Goal: Task Accomplishment & Management: Use online tool/utility

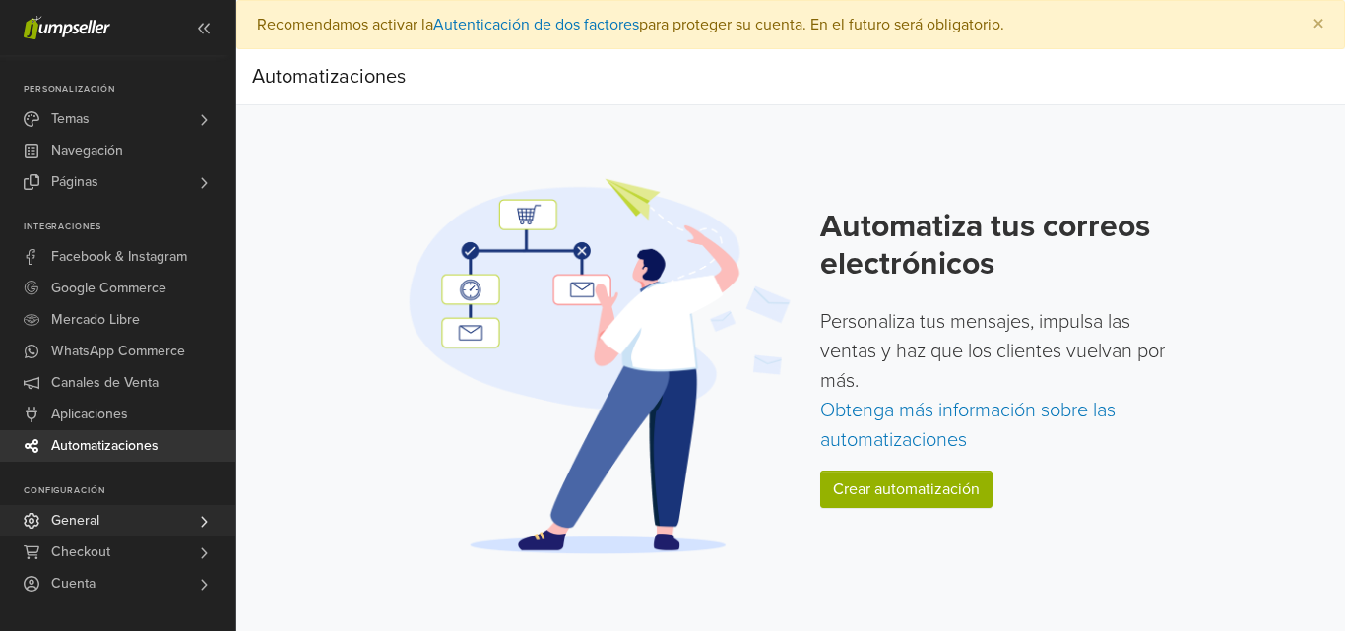
click at [100, 525] on link "General" at bounding box center [117, 520] width 235 height 31
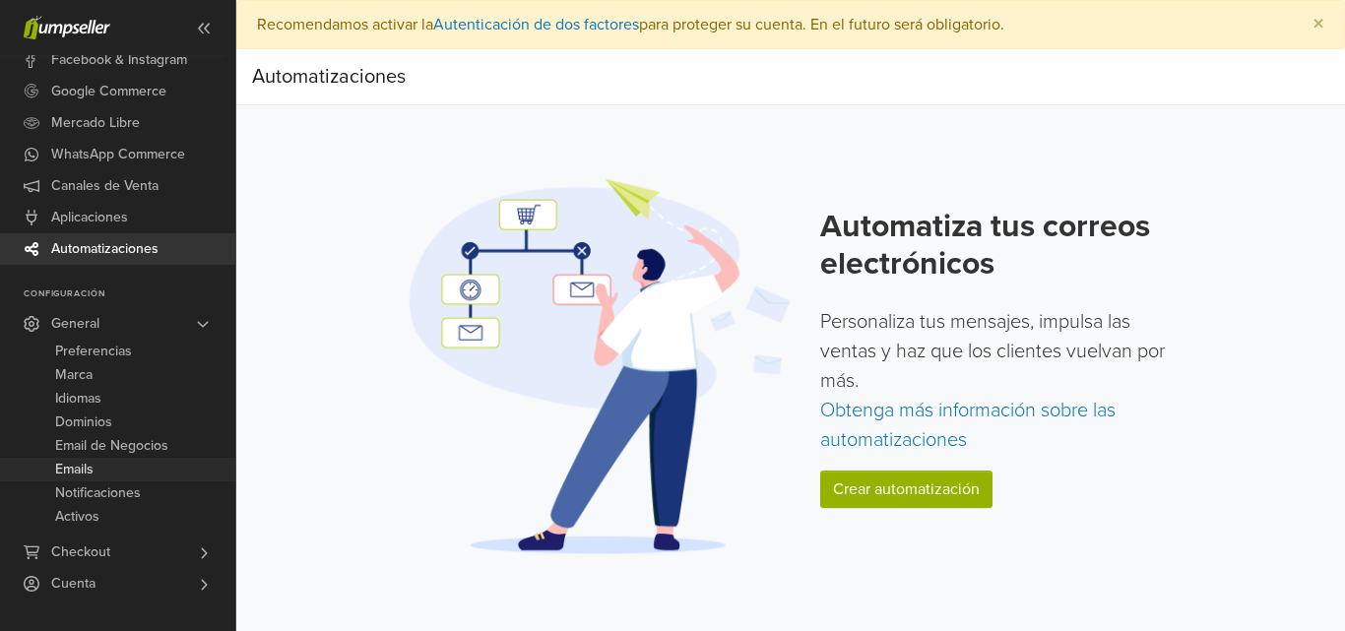
click at [100, 474] on link "Emails" at bounding box center [117, 470] width 235 height 24
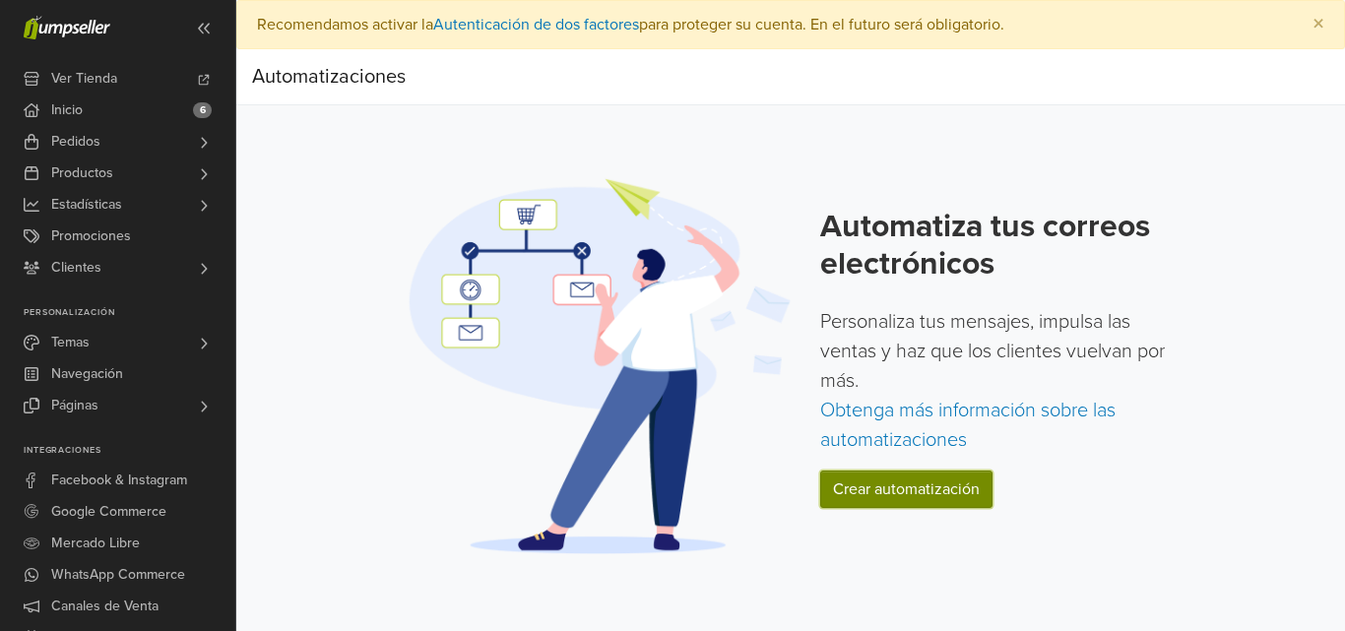
click at [908, 502] on link "Crear automatización" at bounding box center [906, 488] width 172 height 37
click at [927, 502] on link "Crear automatización" at bounding box center [906, 488] width 172 height 37
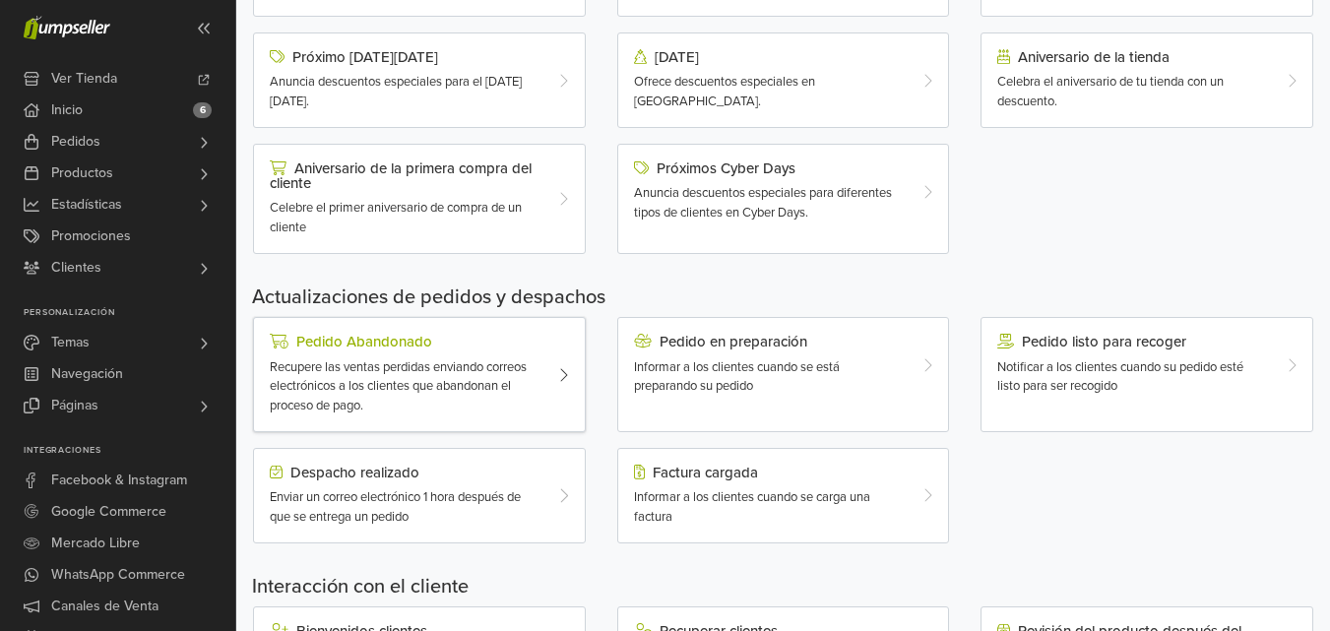
scroll to position [381, 0]
click at [356, 375] on div "Recupere las ventas perdidas enviando correos electrónicos a los clientes que a…" at bounding box center [406, 386] width 272 height 58
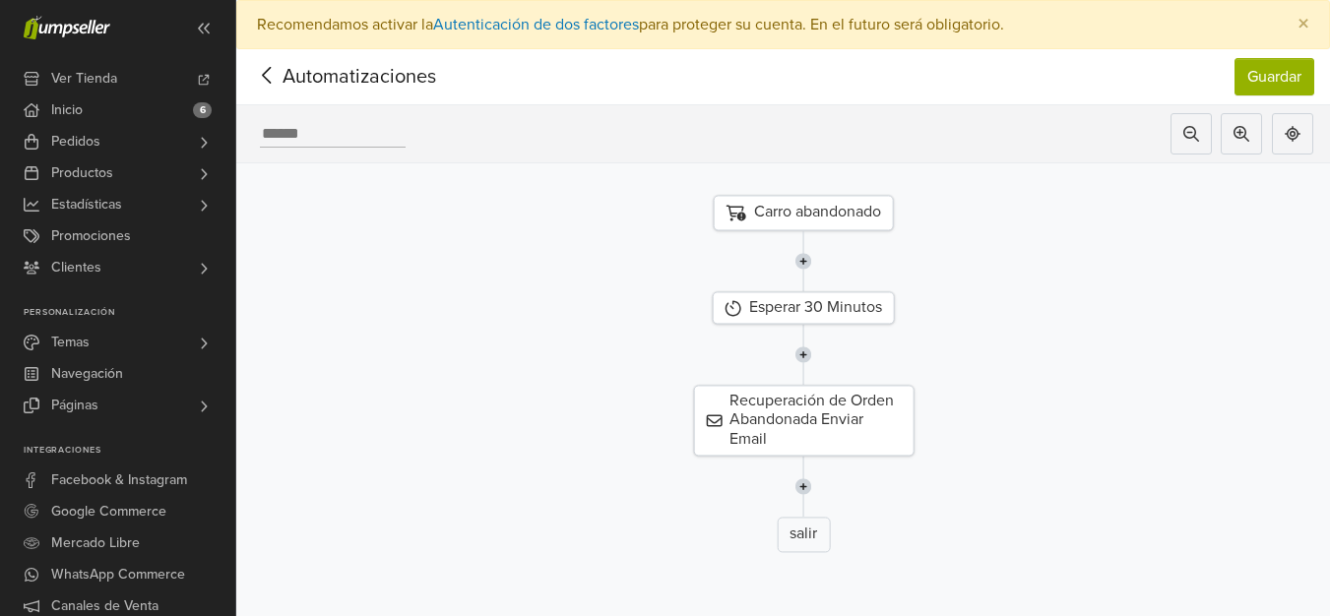
click at [314, 132] on input "text" at bounding box center [333, 134] width 146 height 27
type input "**********"
click at [812, 260] on img at bounding box center [803, 260] width 17 height 61
type input "**********"
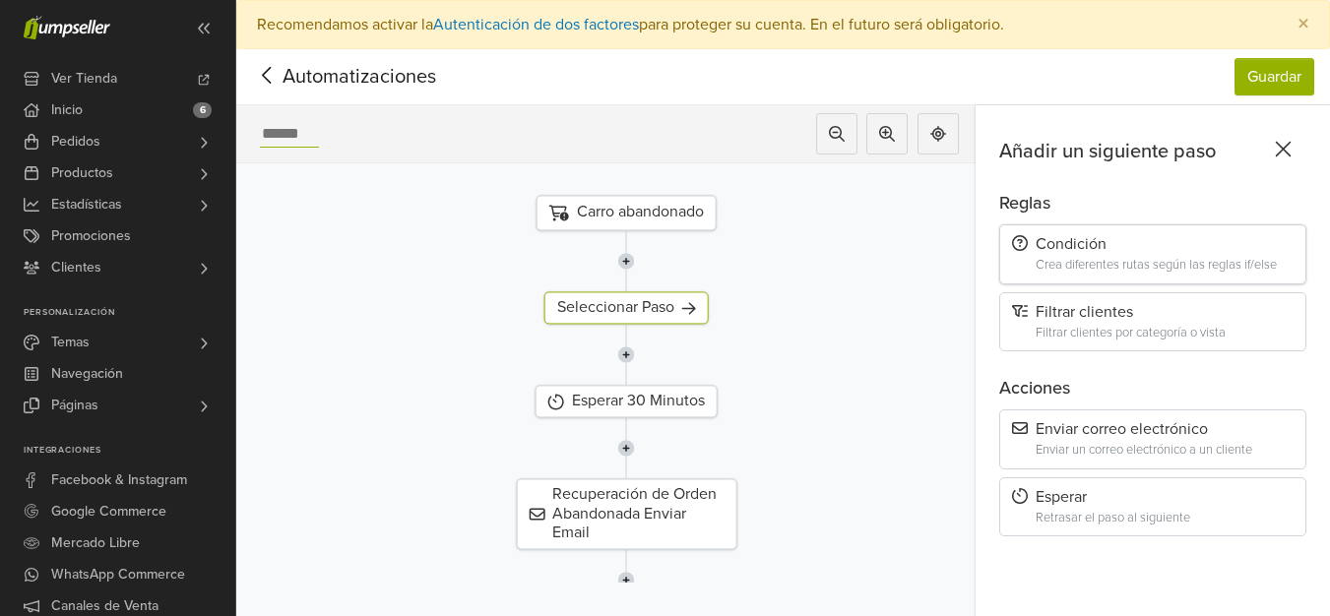
type input "**********"
click at [1127, 265] on div "Crea diferentes rutas según las reglas if/else" at bounding box center [1164, 265] width 258 height 15
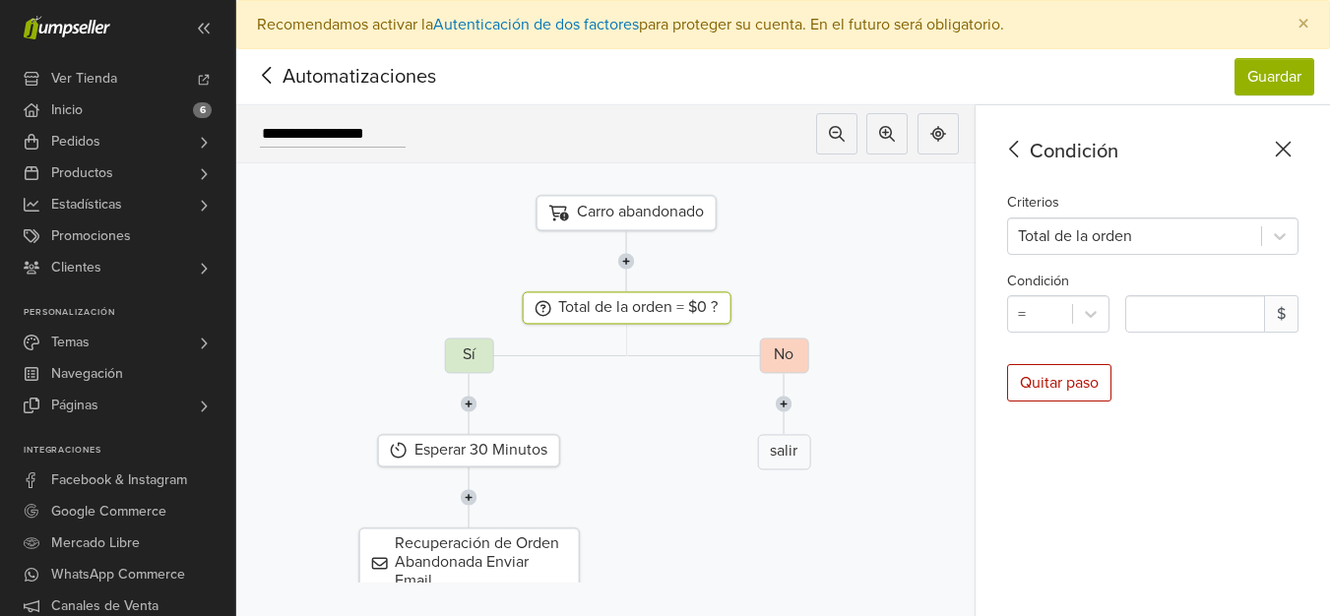
click at [1030, 143] on icon at bounding box center [1014, 149] width 31 height 25
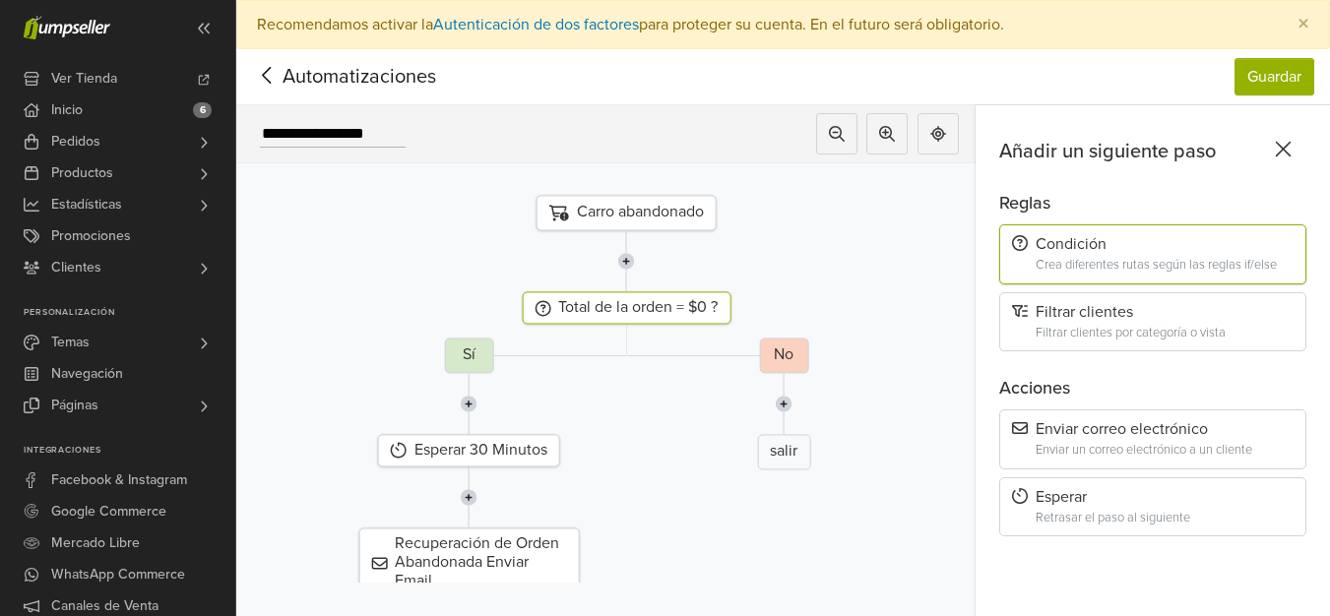
click at [1298, 148] on icon at bounding box center [1283, 149] width 31 height 25
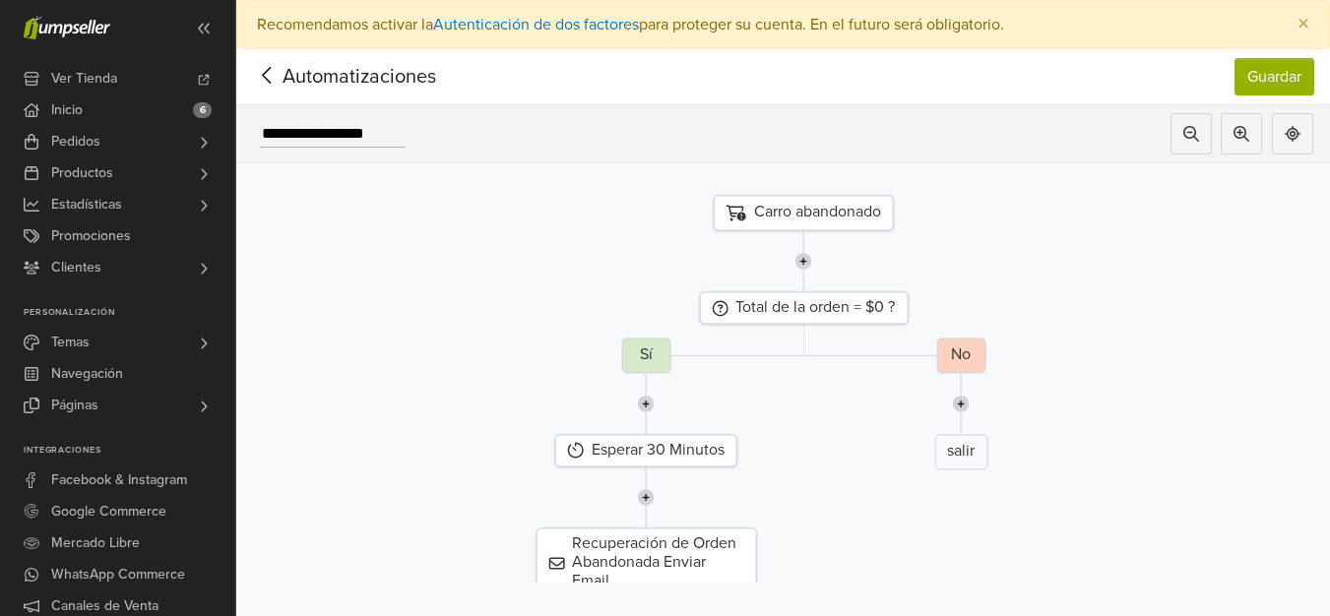
click at [809, 260] on img at bounding box center [803, 260] width 17 height 61
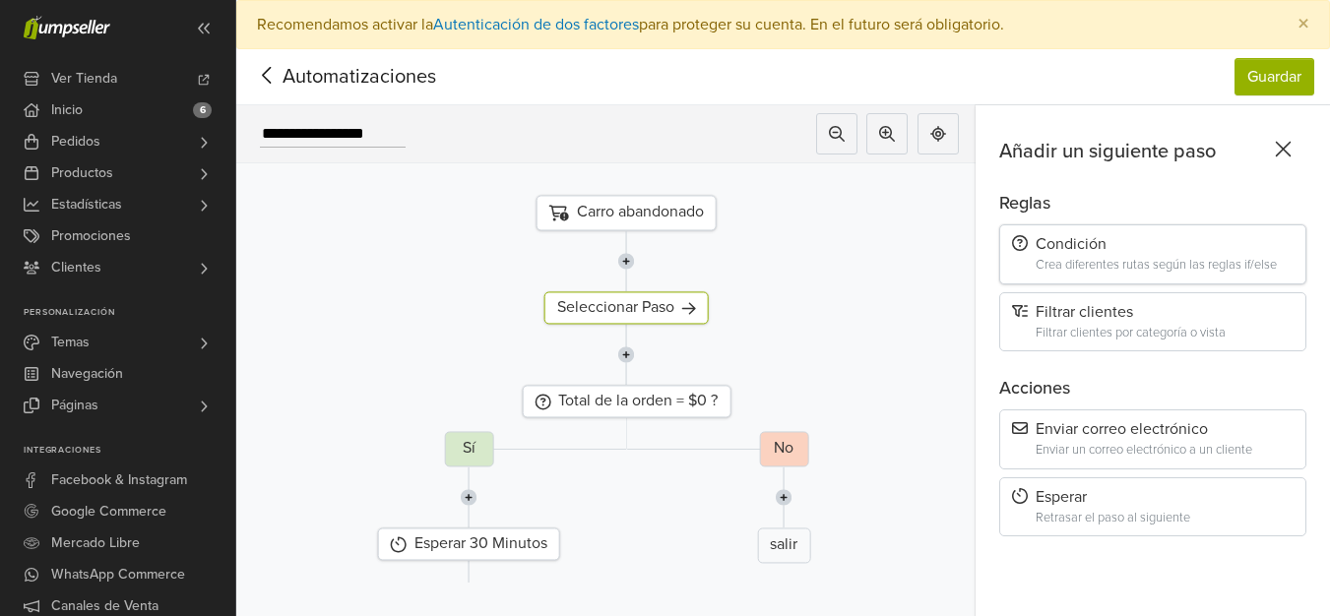
click at [1088, 253] on div "Condición" at bounding box center [1153, 244] width 282 height 19
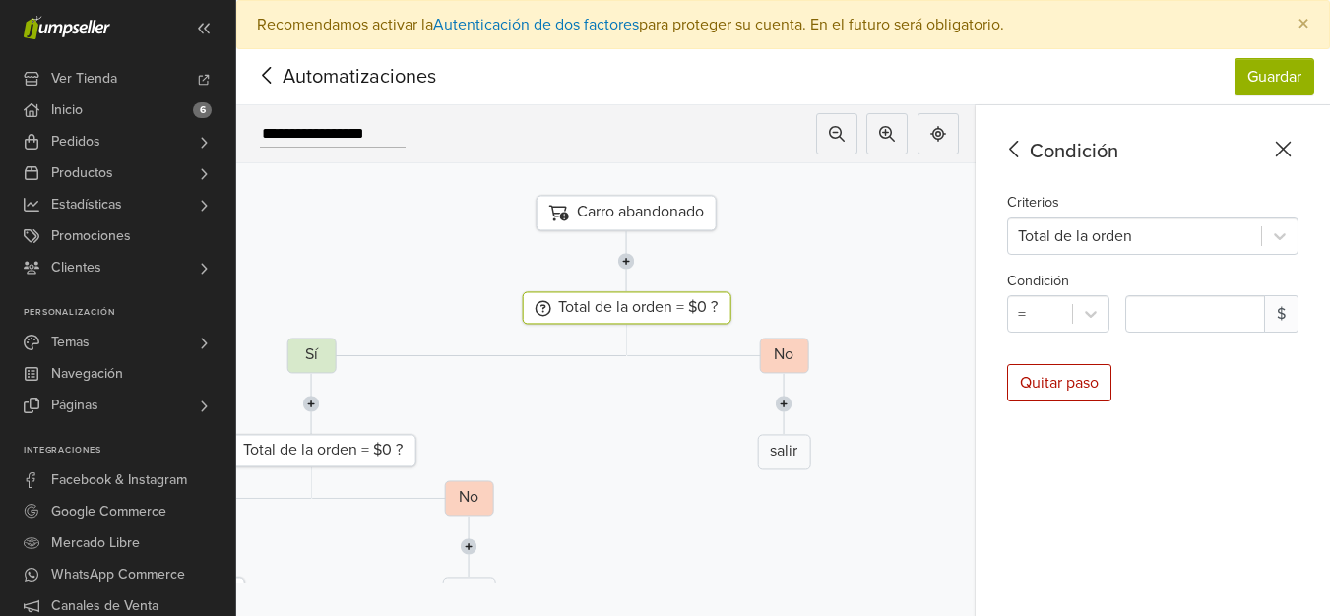
click at [1298, 156] on icon at bounding box center [1283, 149] width 31 height 25
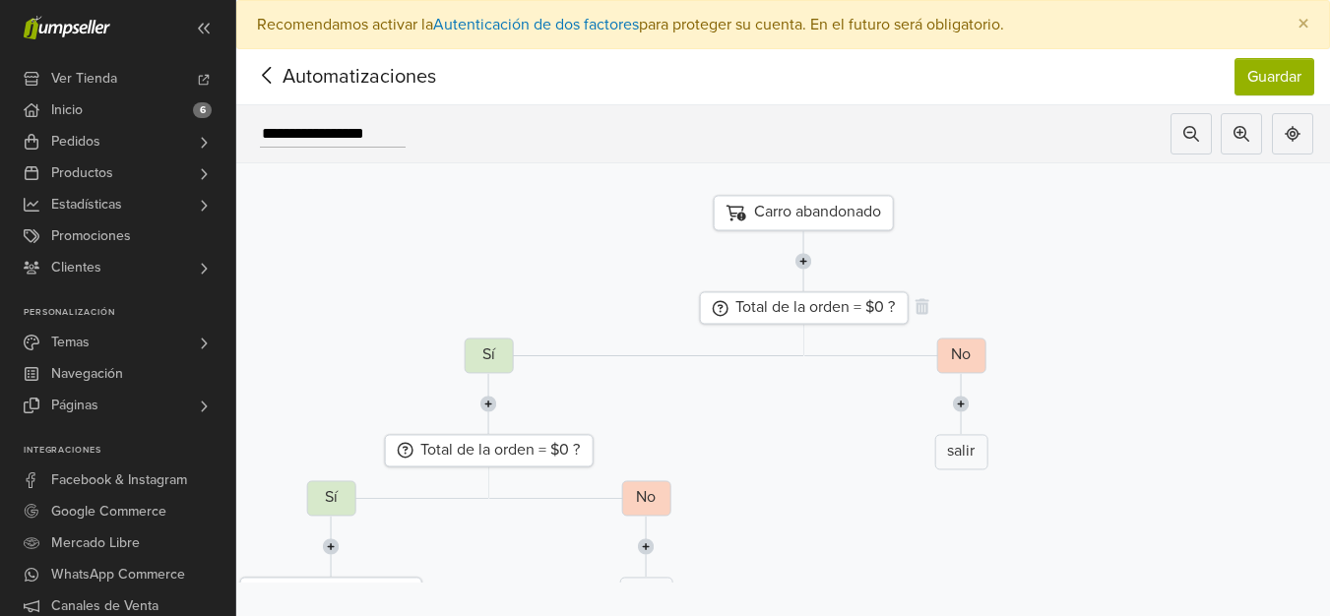
click at [812, 304] on div "Total de la orden = $0 ?" at bounding box center [803, 307] width 209 height 32
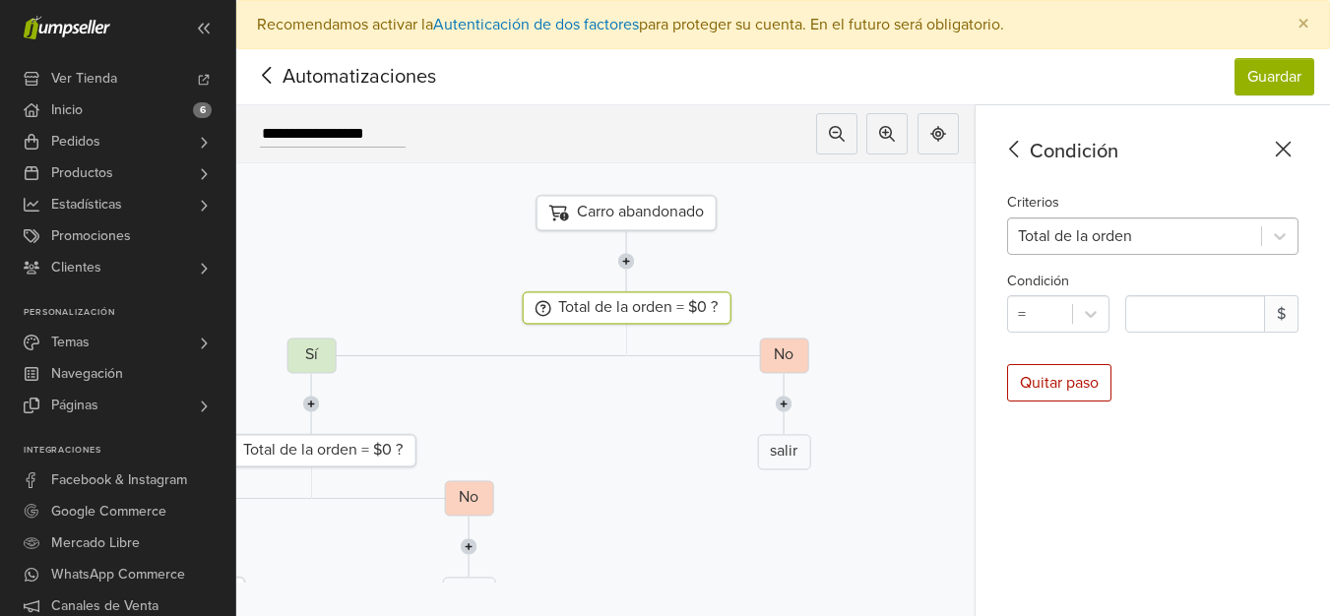
click at [1144, 244] on div at bounding box center [1134, 236] width 233 height 28
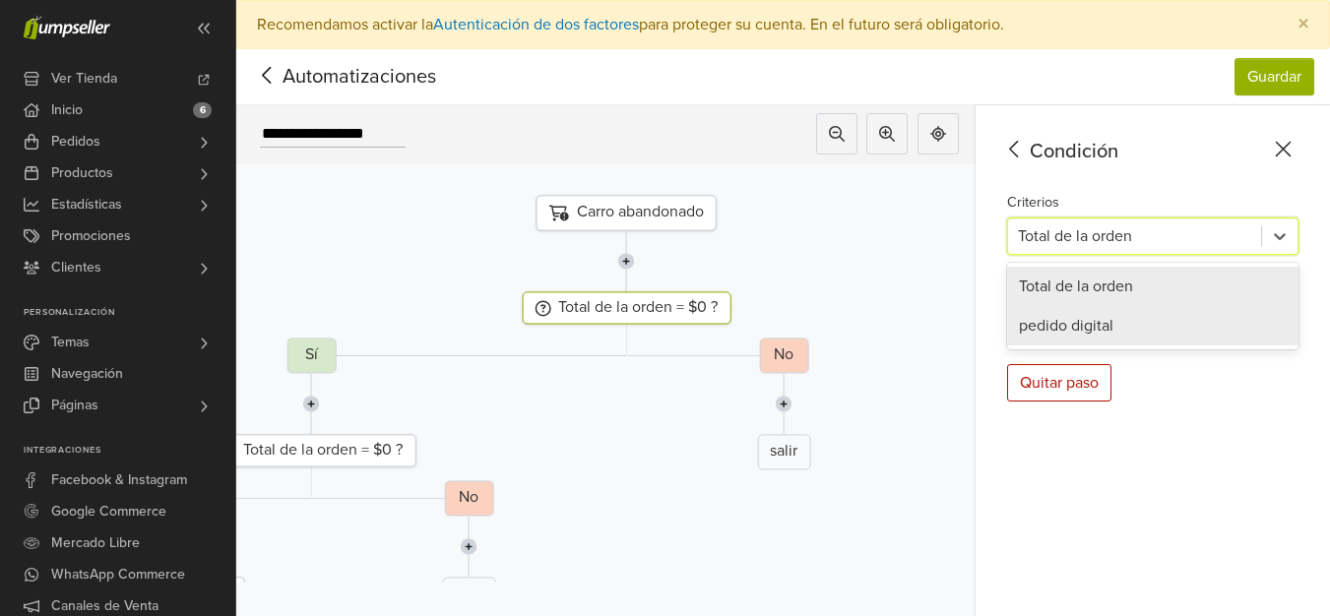
click at [1132, 326] on div "pedido digital" at bounding box center [1152, 325] width 291 height 39
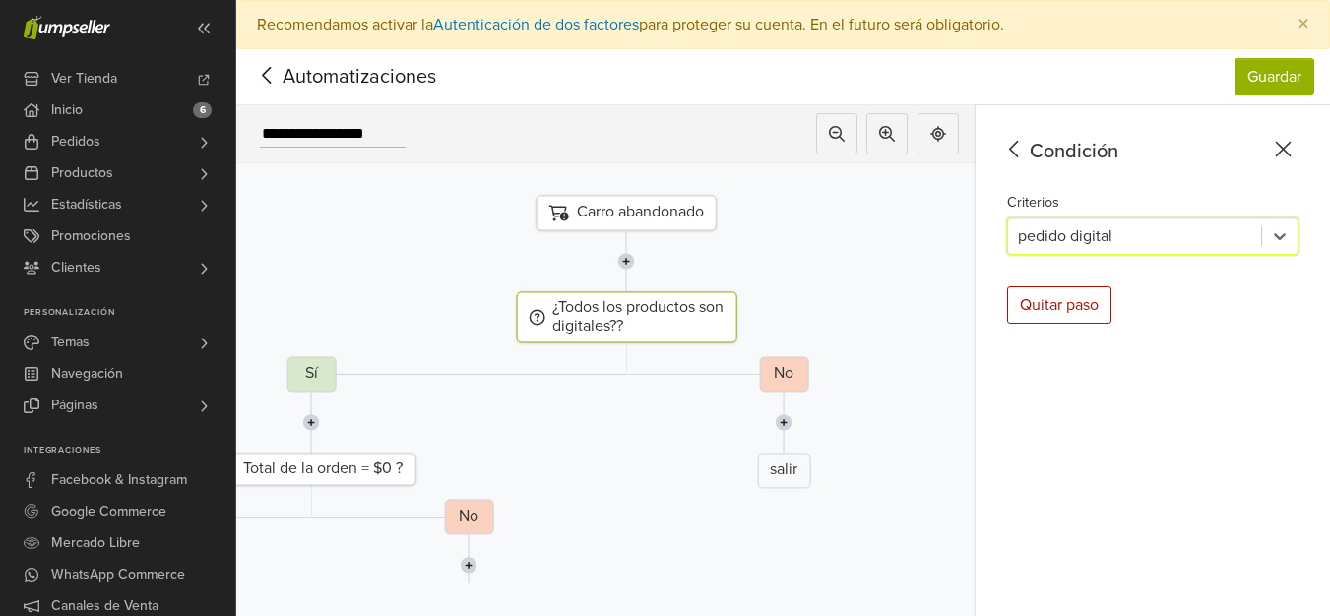
click at [1152, 179] on div "Condición Criterios option pedido digital, selected. pedido digital Quitar paso" at bounding box center [1152, 385] width 354 height 560
click at [328, 374] on div "Sí" at bounding box center [310, 373] width 49 height 35
click at [1022, 149] on icon at bounding box center [1014, 149] width 31 height 25
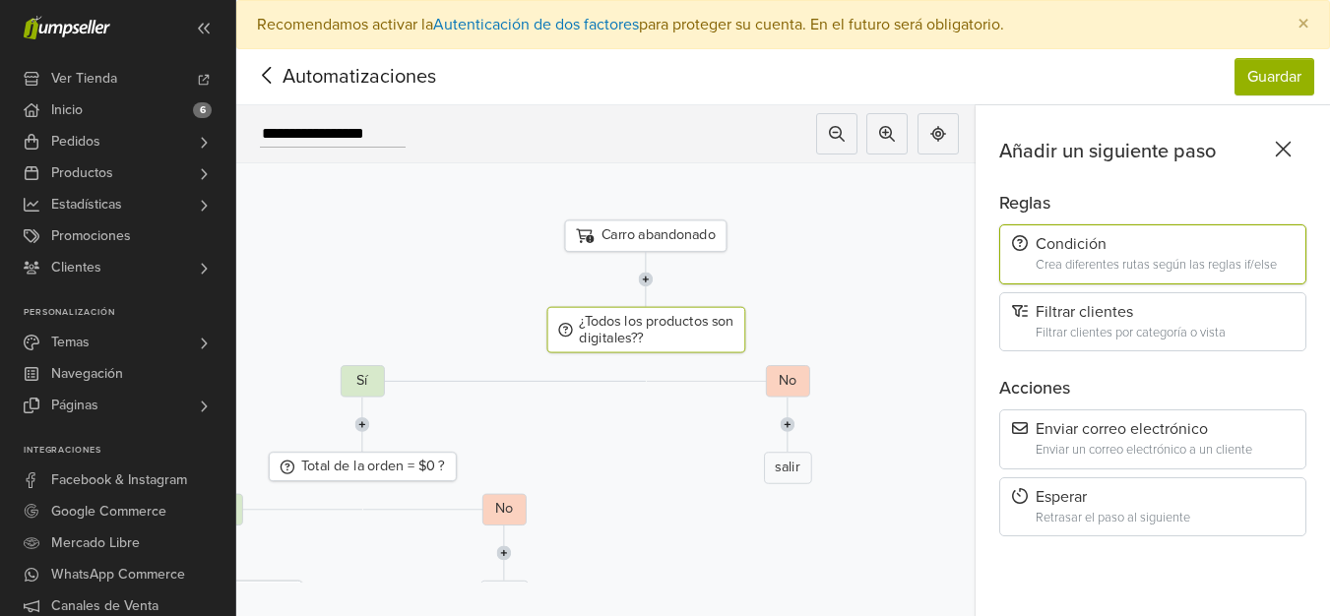
click at [791, 379] on div "No" at bounding box center [787, 380] width 44 height 31
click at [714, 387] on div "No salir" at bounding box center [788, 595] width 692 height 460
click at [706, 378] on div "No salir" at bounding box center [788, 595] width 692 height 460
click at [374, 379] on div "Sí" at bounding box center [362, 380] width 44 height 31
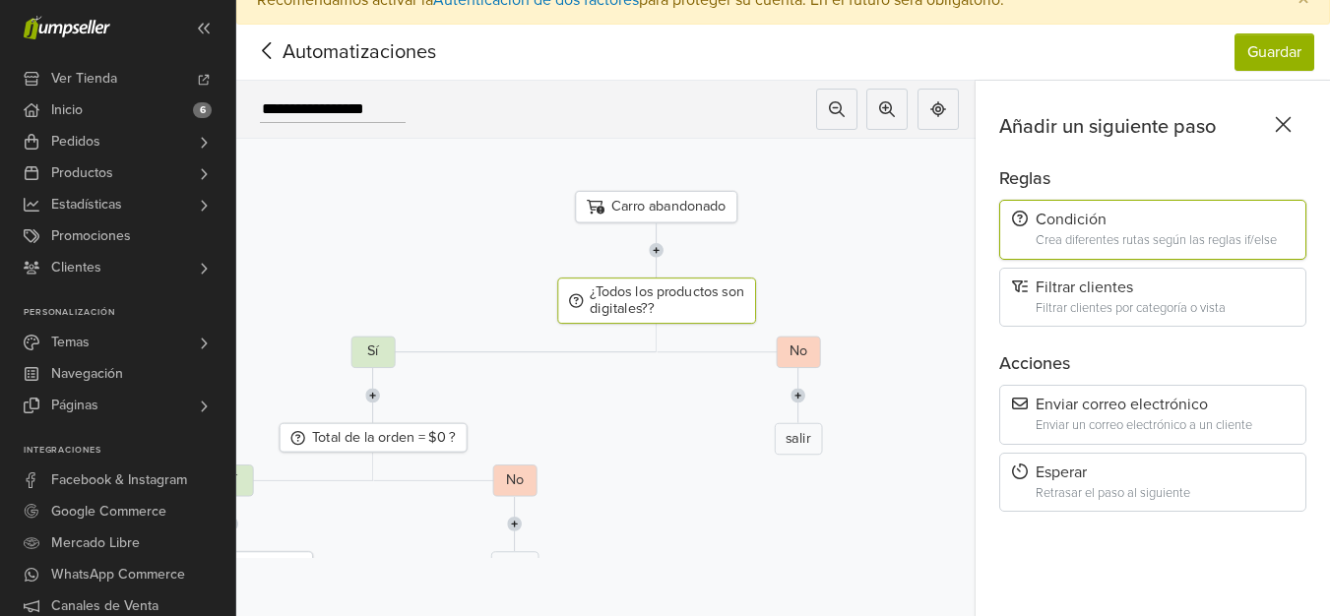
scroll to position [64, 0]
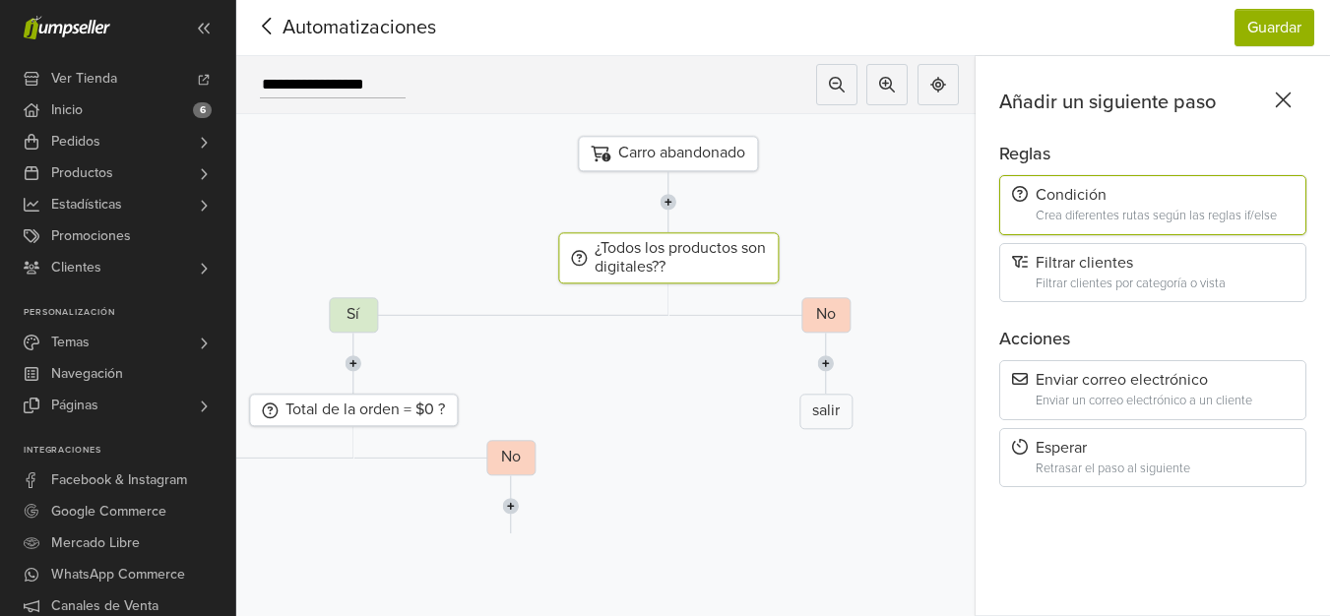
drag, startPoint x: 706, startPoint y: 374, endPoint x: 892, endPoint y: 376, distance: 186.0
click at [892, 376] on div at bounding box center [825, 363] width 798 height 61
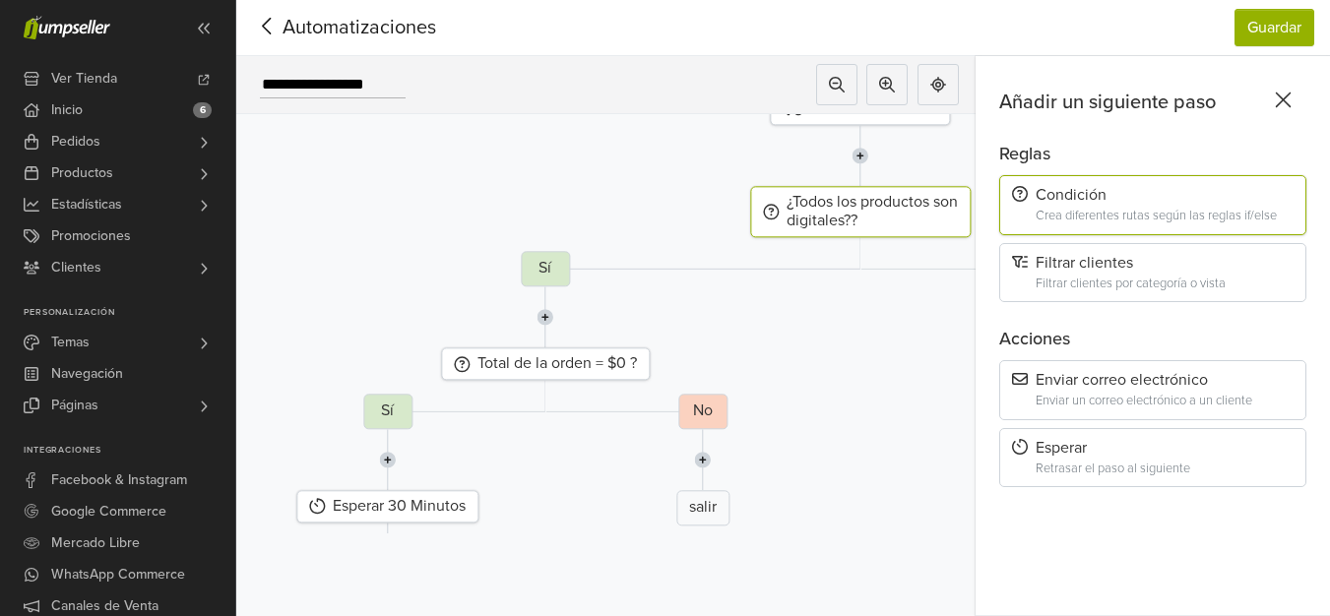
drag, startPoint x: 772, startPoint y: 381, endPoint x: 779, endPoint y: 325, distance: 56.5
click at [779, 347] on div "salir" at bounding box center [1017, 364] width 798 height 35
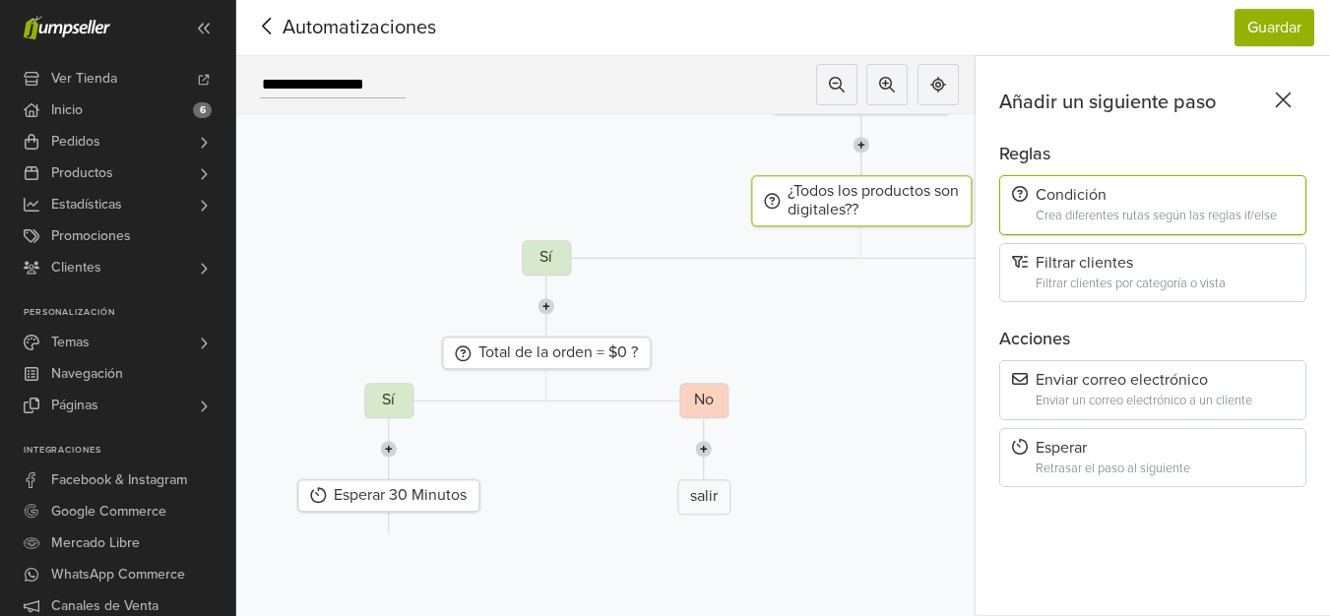
click at [552, 292] on img at bounding box center [545, 306] width 17 height 61
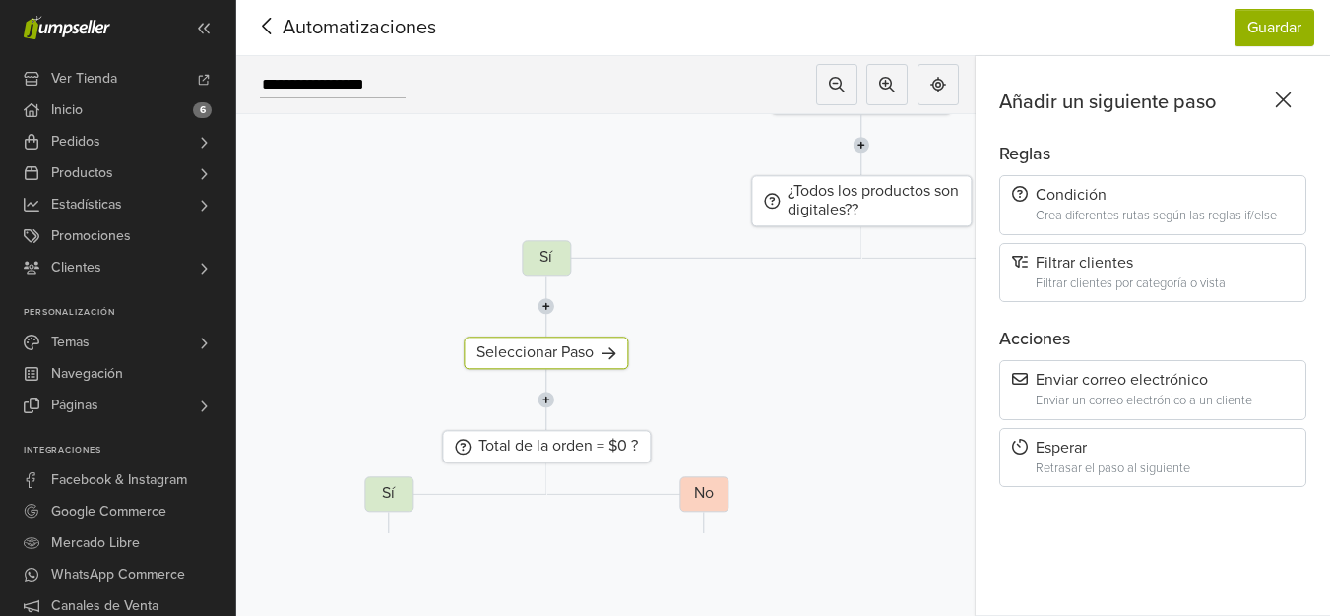
click at [1291, 88] on icon at bounding box center [1283, 100] width 31 height 25
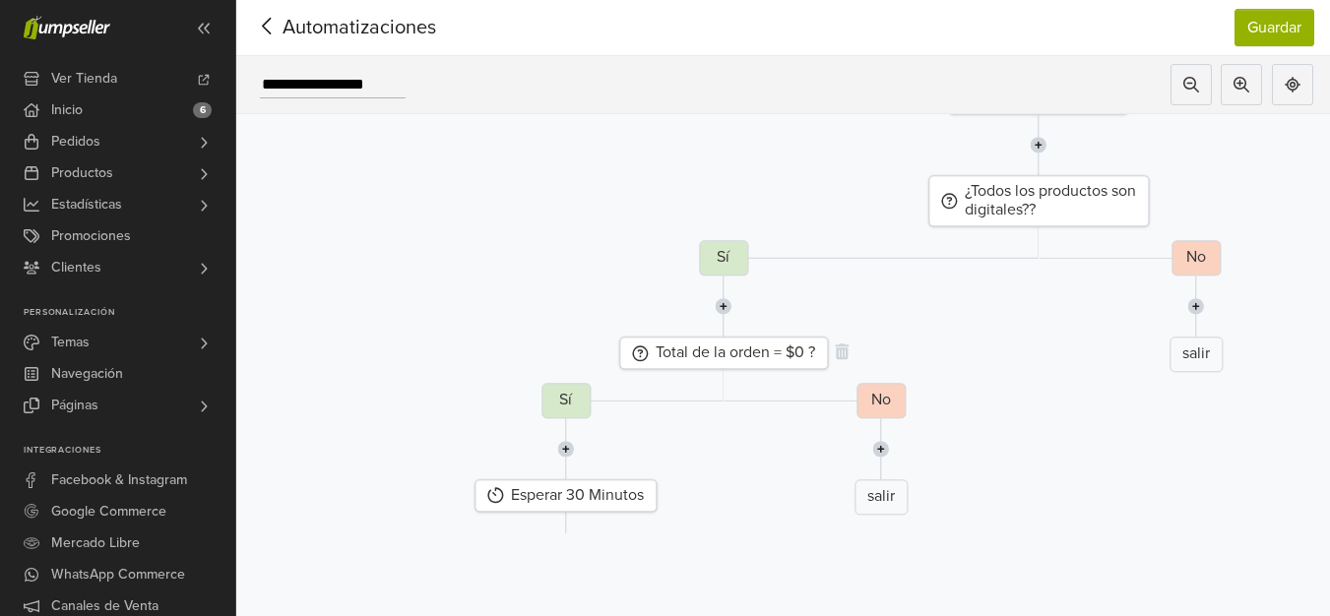
click at [736, 344] on div "Total de la orden = $0 ?" at bounding box center [723, 353] width 209 height 32
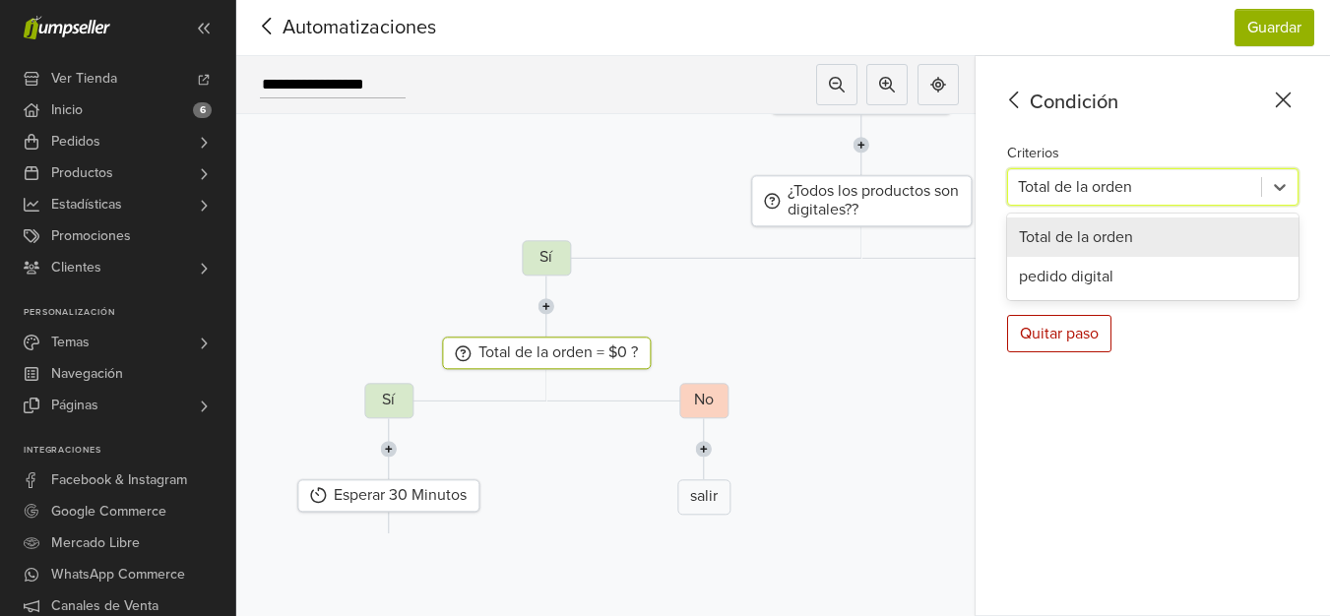
click at [1141, 173] on div at bounding box center [1134, 187] width 233 height 28
click at [1114, 257] on div "pedido digital" at bounding box center [1152, 276] width 291 height 39
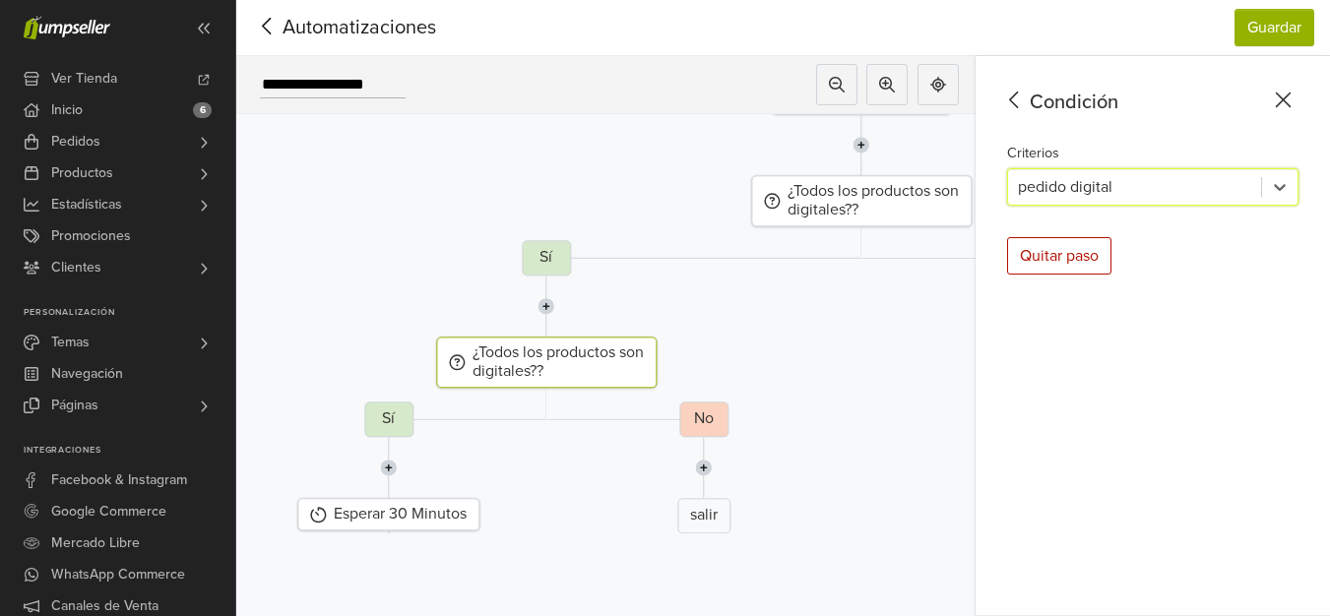
click at [1025, 88] on icon at bounding box center [1014, 100] width 31 height 25
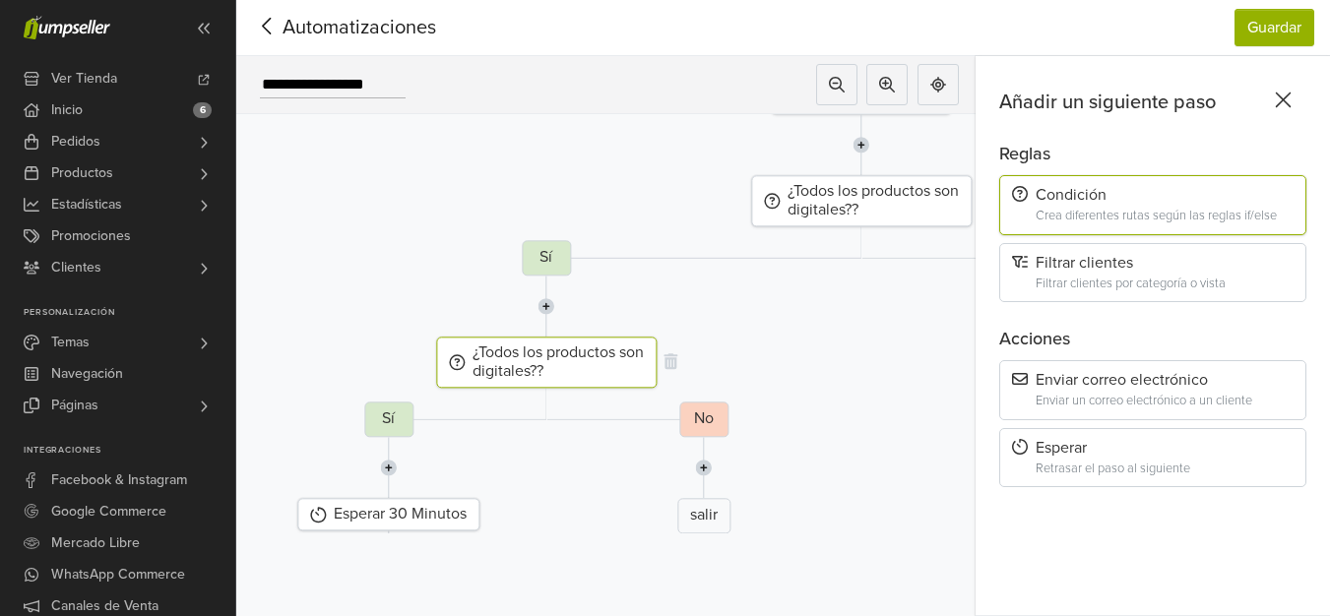
click at [529, 348] on div "¿Todos los productos son digitales??" at bounding box center [546, 362] width 220 height 51
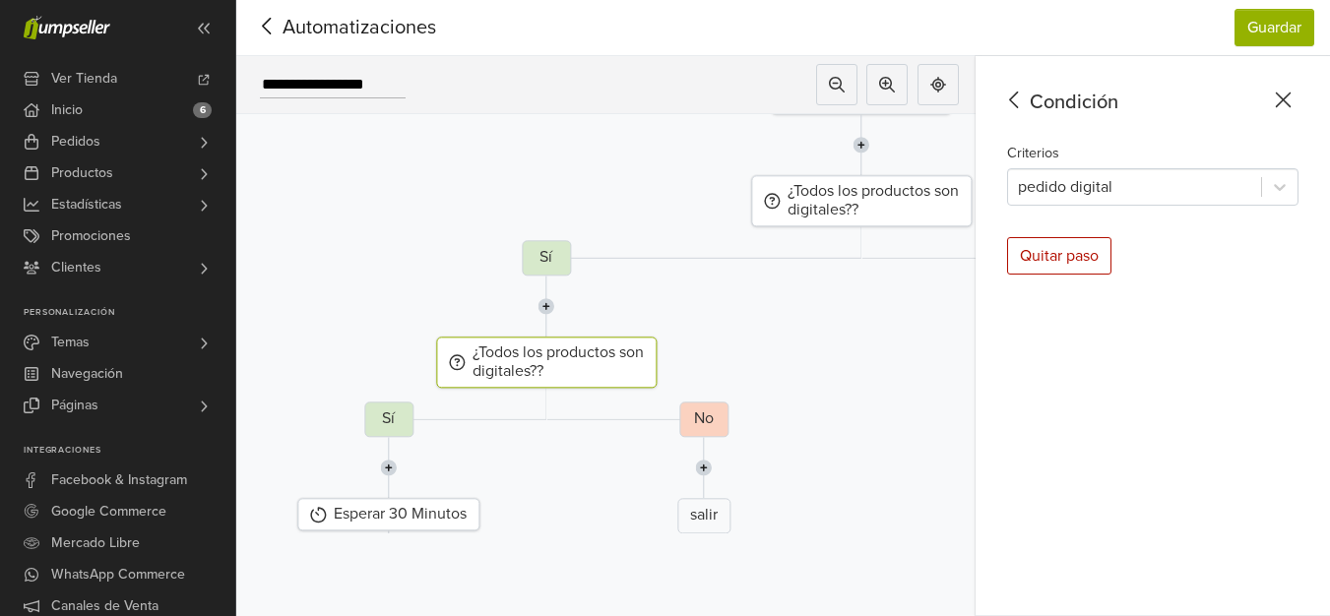
click at [1030, 88] on icon at bounding box center [1014, 100] width 31 height 25
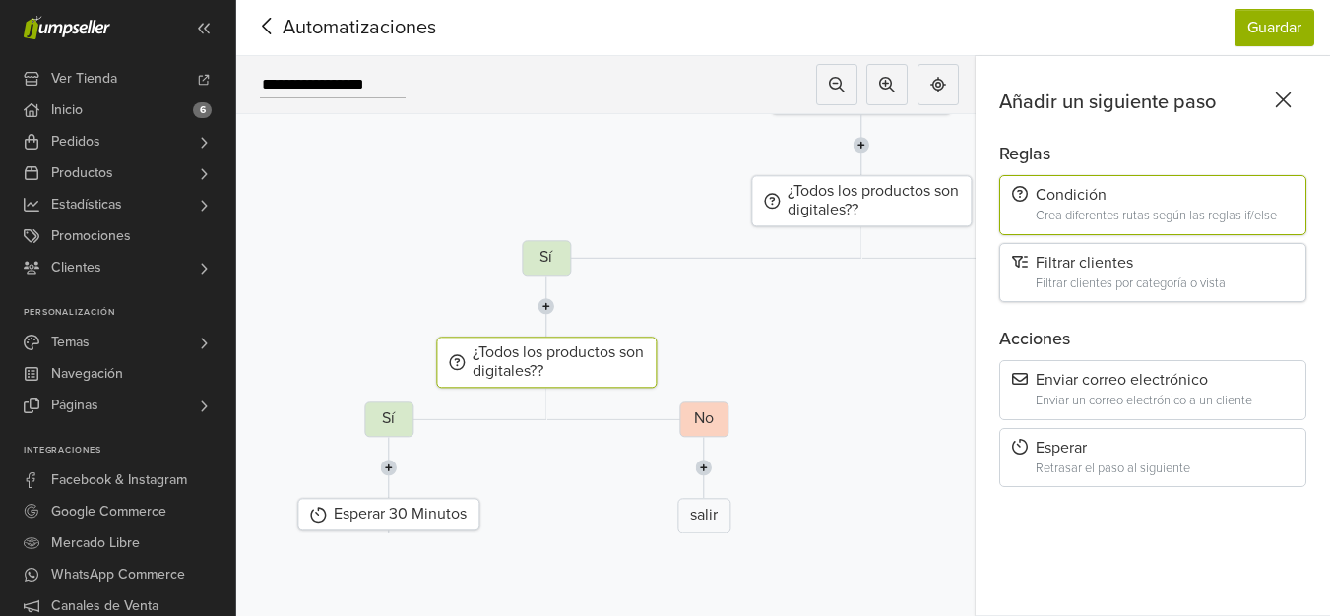
click at [1099, 277] on div "Filtrar clientes por categoría o vista" at bounding box center [1164, 284] width 258 height 15
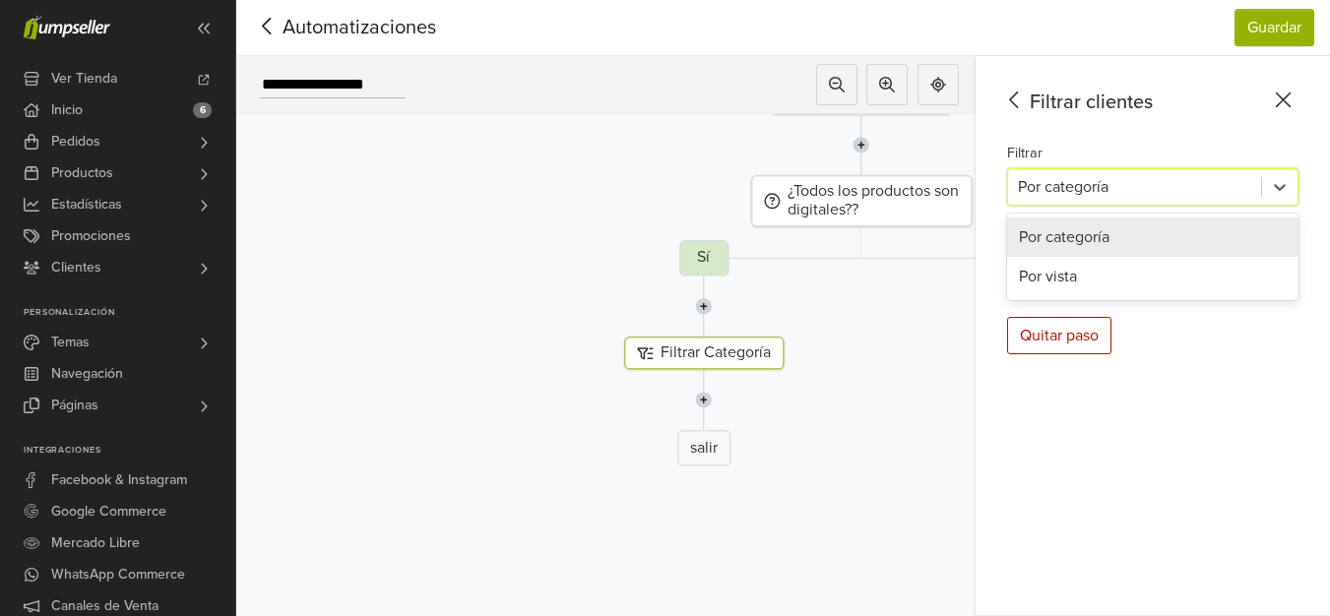
click at [1116, 173] on div at bounding box center [1134, 187] width 233 height 28
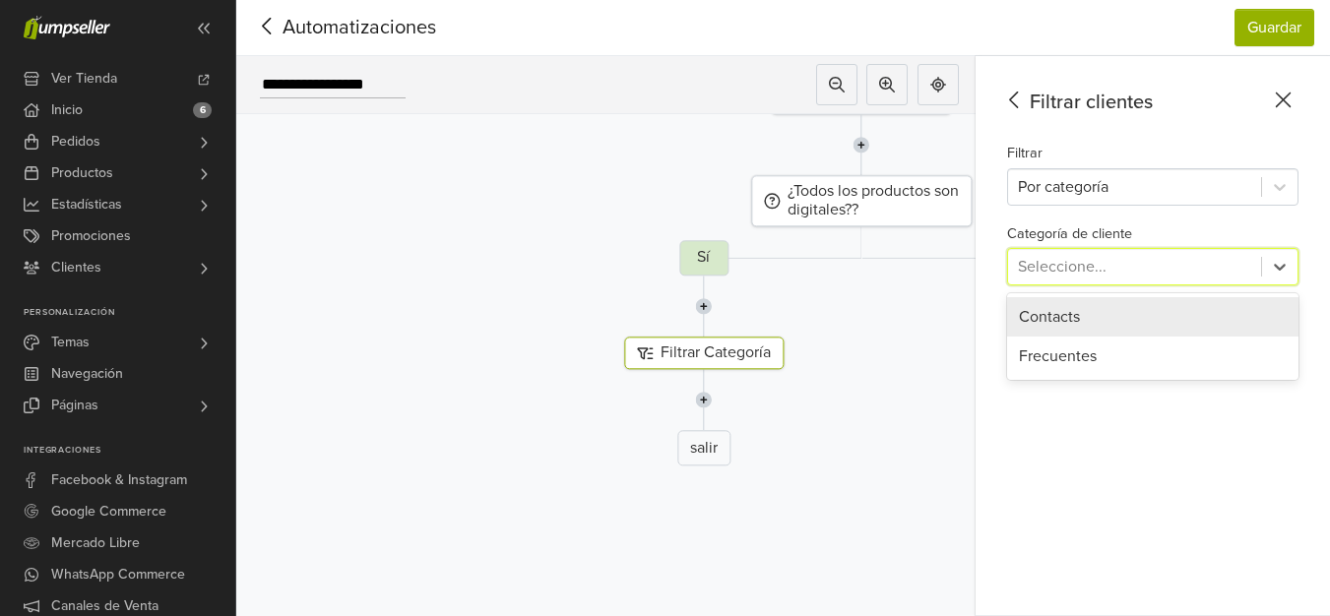
click at [1116, 253] on div at bounding box center [1134, 267] width 233 height 28
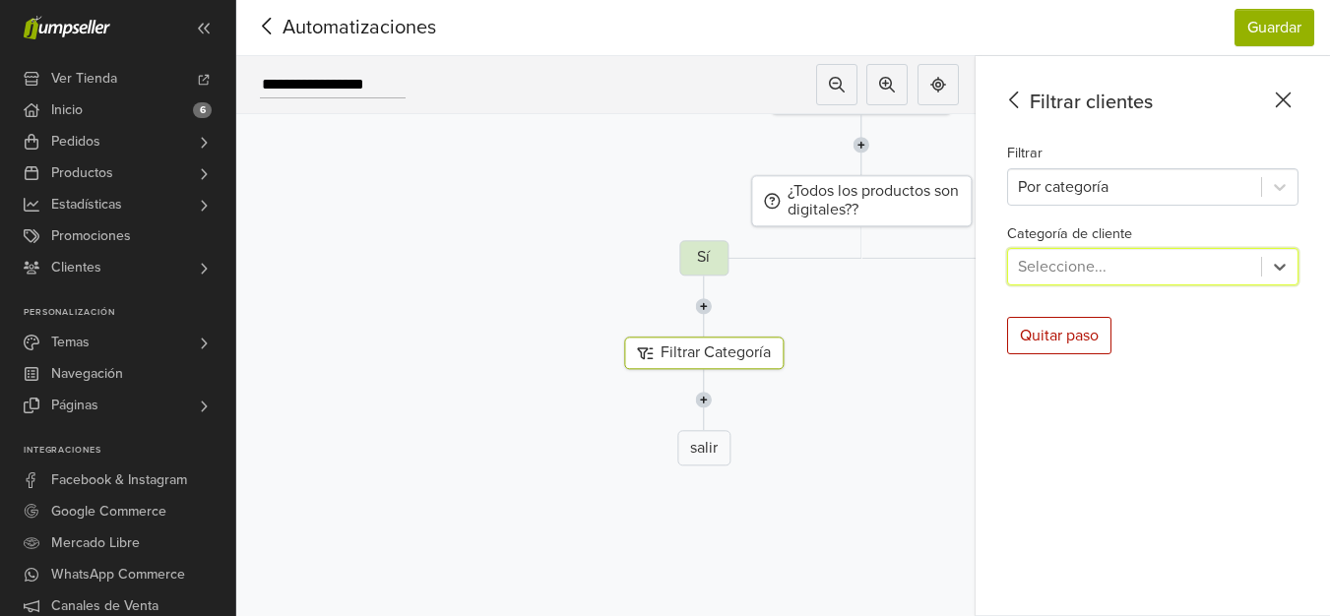
click at [1030, 88] on icon at bounding box center [1014, 100] width 31 height 25
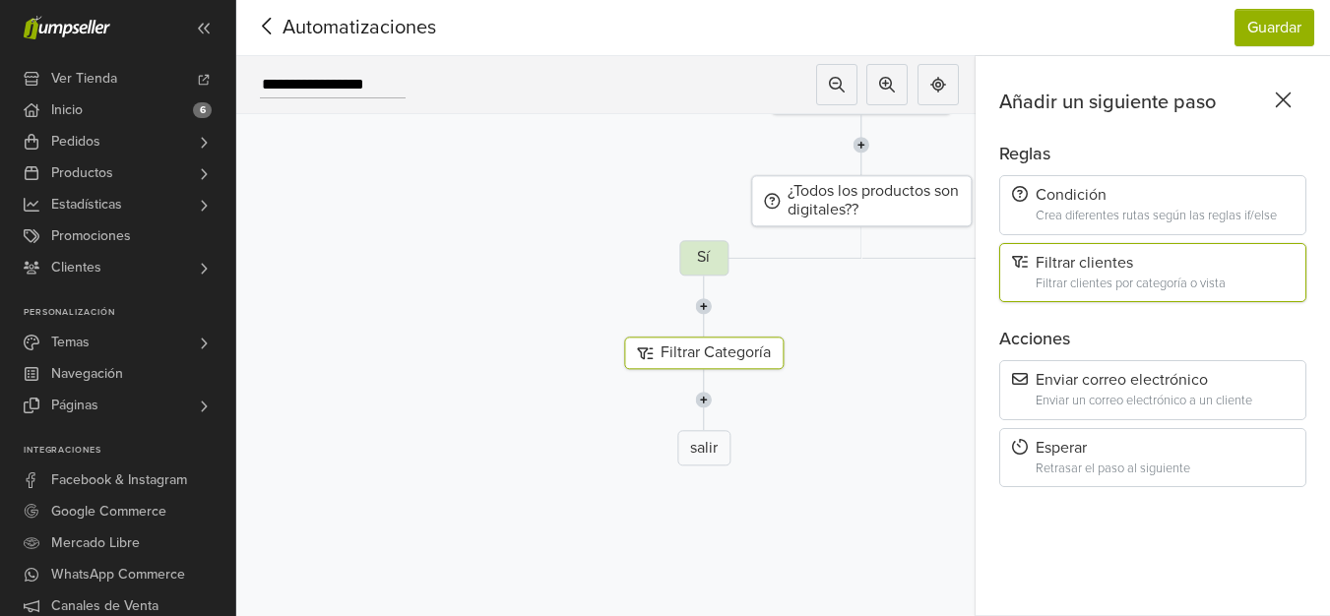
click at [1285, 88] on icon at bounding box center [1283, 100] width 31 height 25
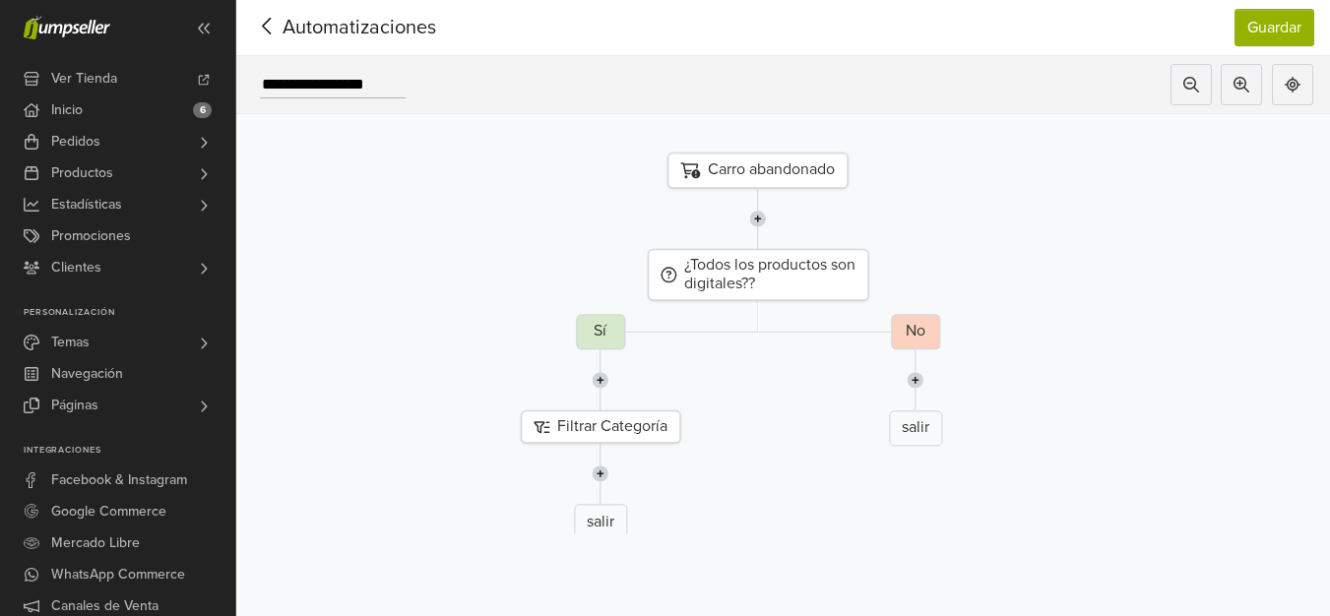
drag, startPoint x: 1106, startPoint y: 363, endPoint x: 833, endPoint y: 433, distance: 282.4
click at [833, 433] on div "No salir" at bounding box center [914, 434] width 1123 height 241
click at [703, 413] on icon at bounding box center [696, 421] width 14 height 16
click at [888, 262] on icon at bounding box center [882, 270] width 14 height 16
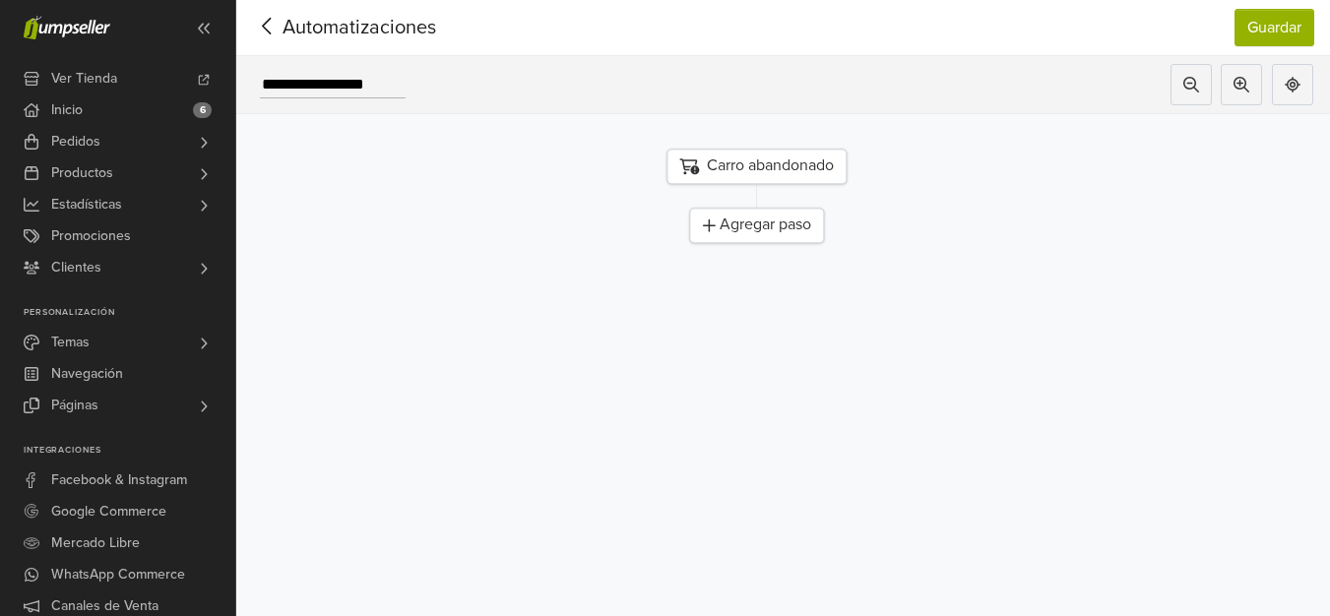
click at [760, 159] on div "Carro abandonado" at bounding box center [756, 166] width 180 height 35
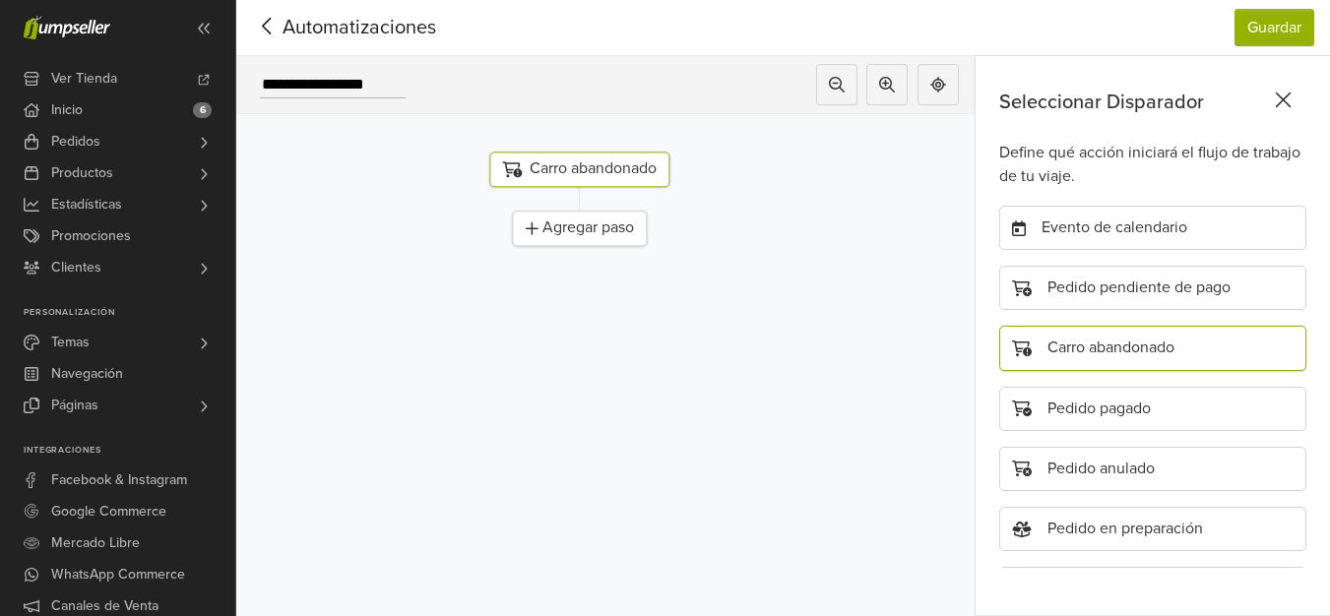
scroll to position [0, 0]
click at [1115, 268] on div "Pedido pendiente de pago" at bounding box center [1152, 290] width 307 height 44
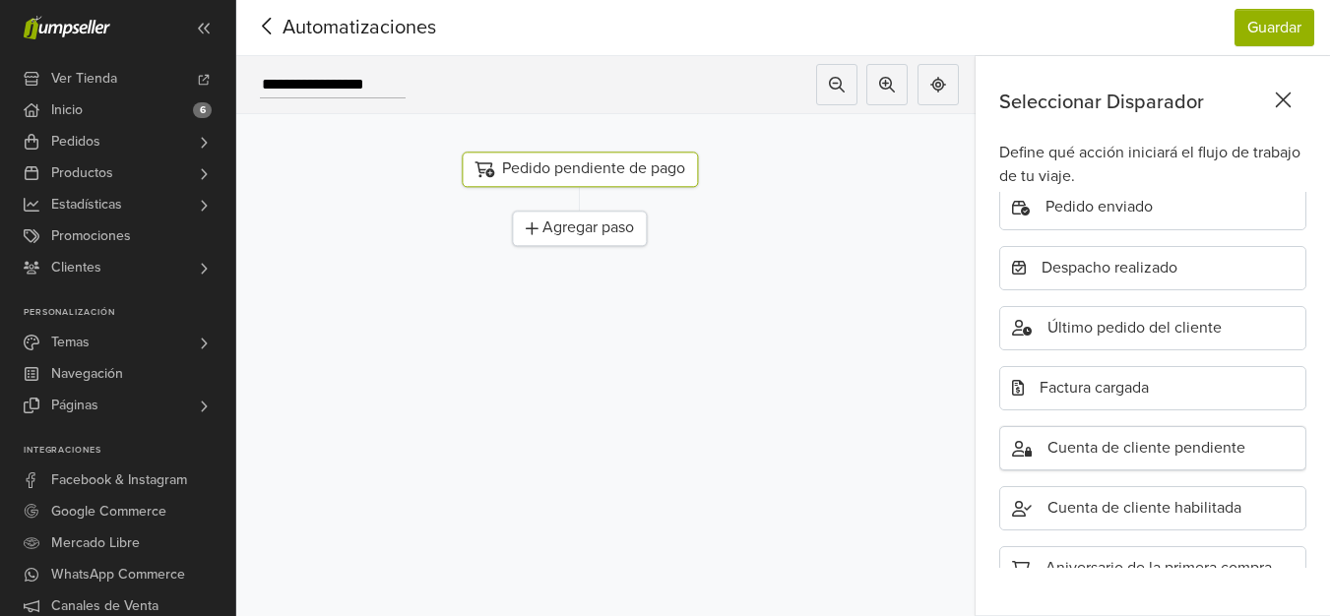
scroll to position [492, 0]
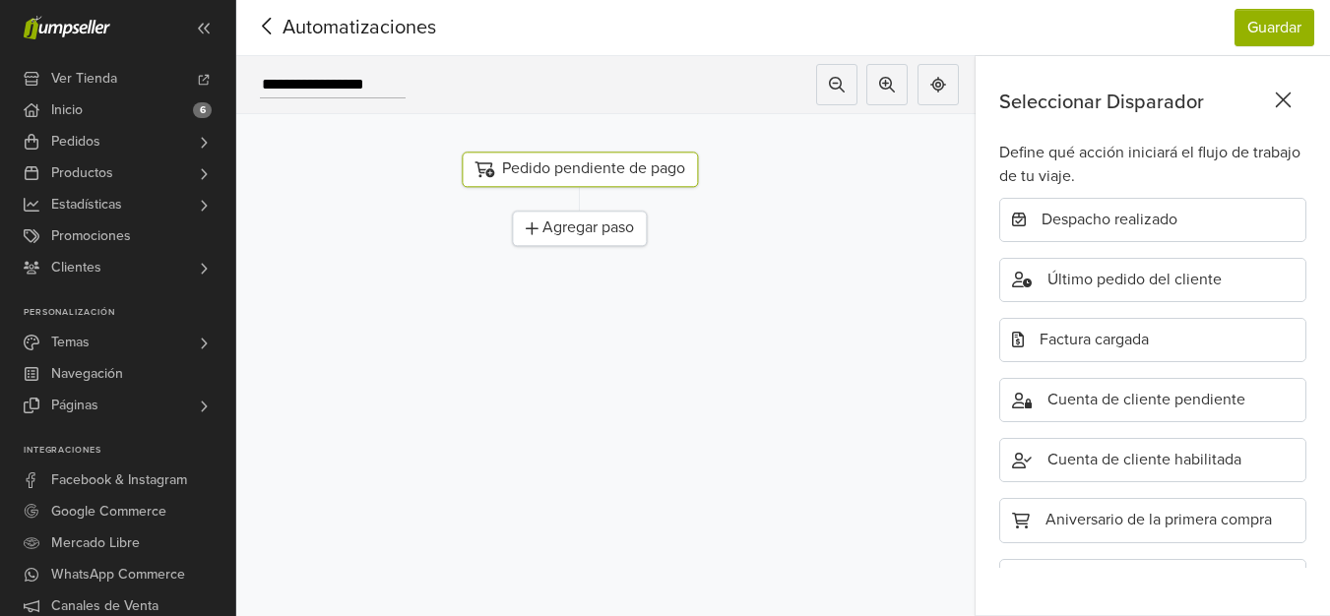
click at [611, 217] on div "Agregar paso" at bounding box center [579, 228] width 135 height 35
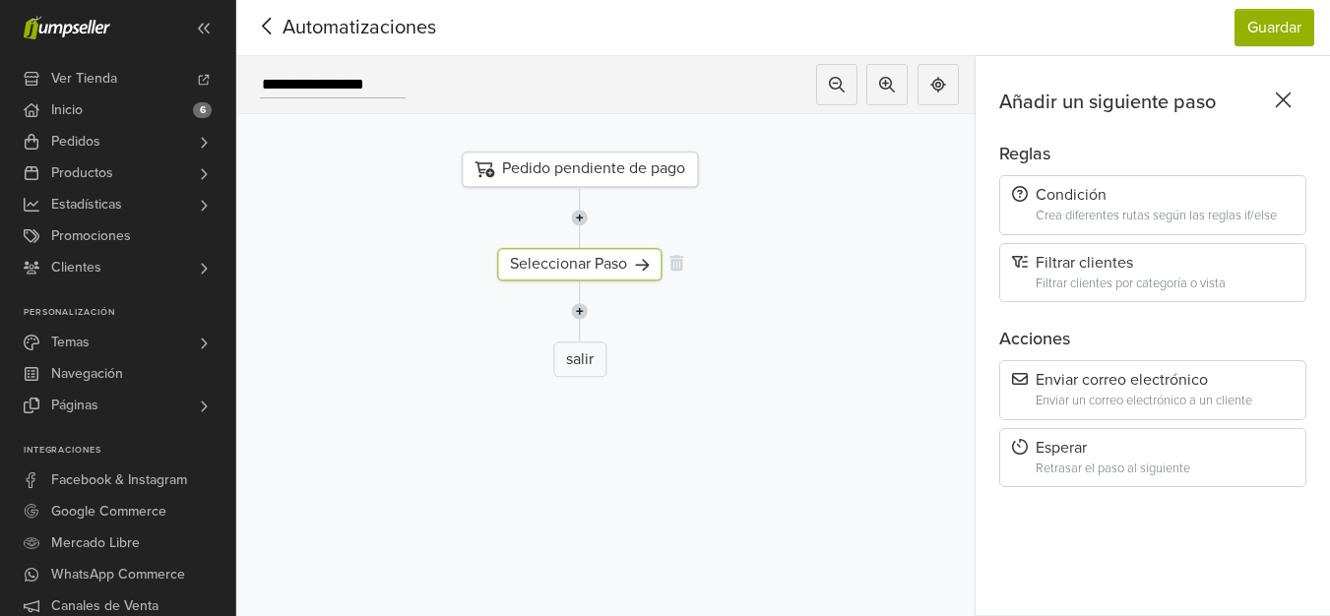
click at [599, 249] on div "Seleccionar Paso" at bounding box center [579, 264] width 164 height 32
click at [1134, 394] on div "Enviar un correo electrónico a un cliente" at bounding box center [1164, 401] width 258 height 15
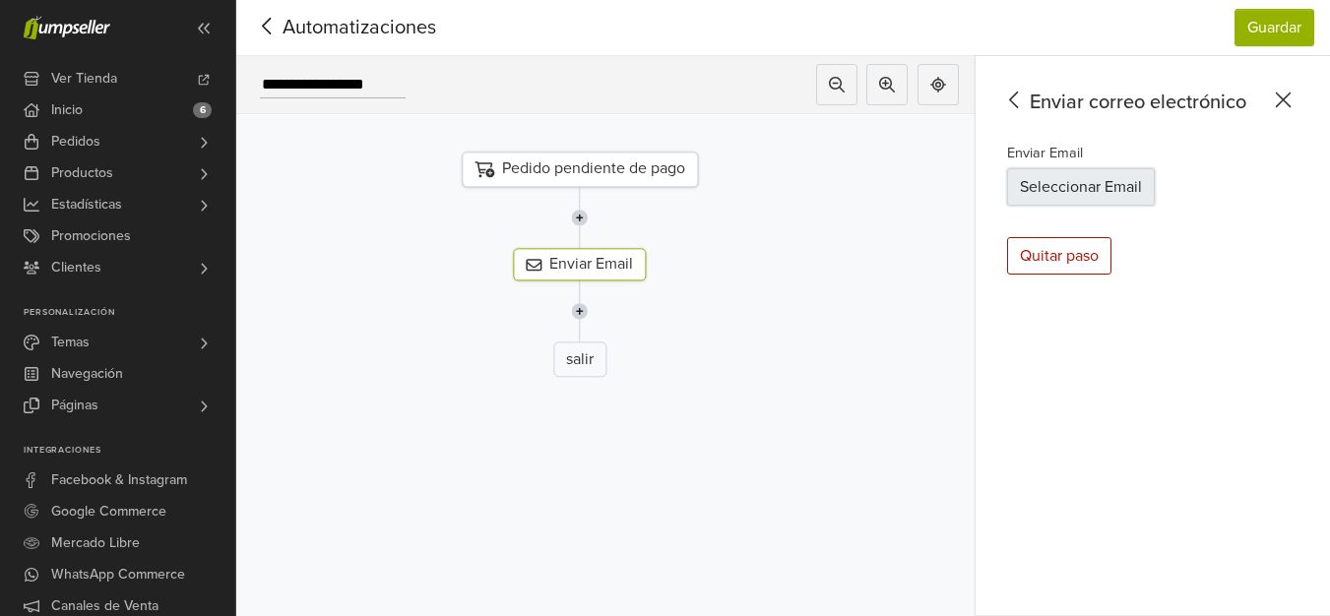
click at [1144, 168] on button "Seleccionar Email" at bounding box center [1081, 186] width 148 height 37
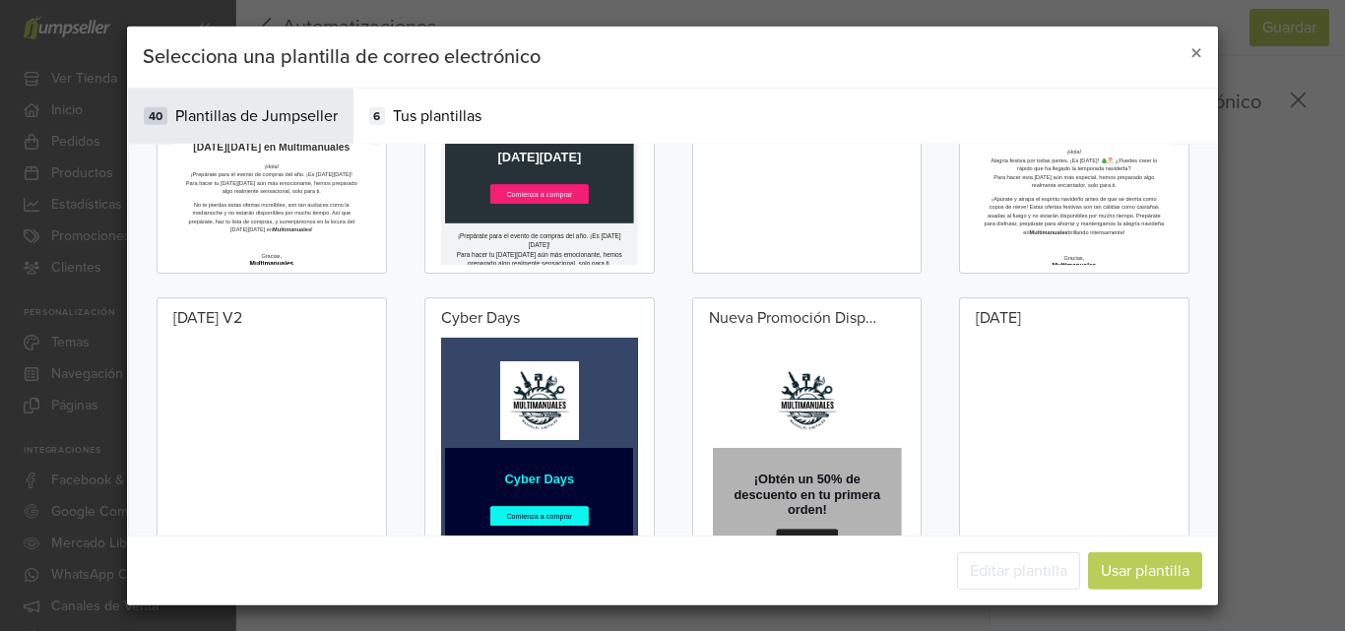
scroll to position [0, 0]
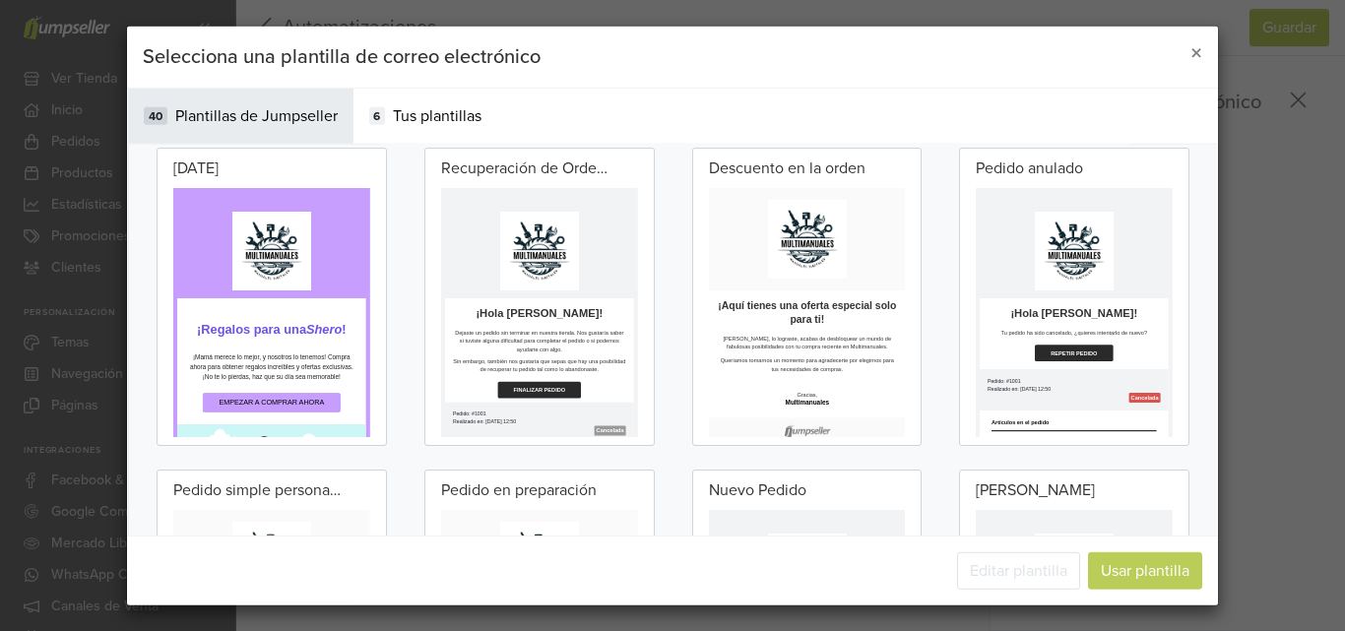
click at [750, 408] on p at bounding box center [685, 344] width 471 height 197
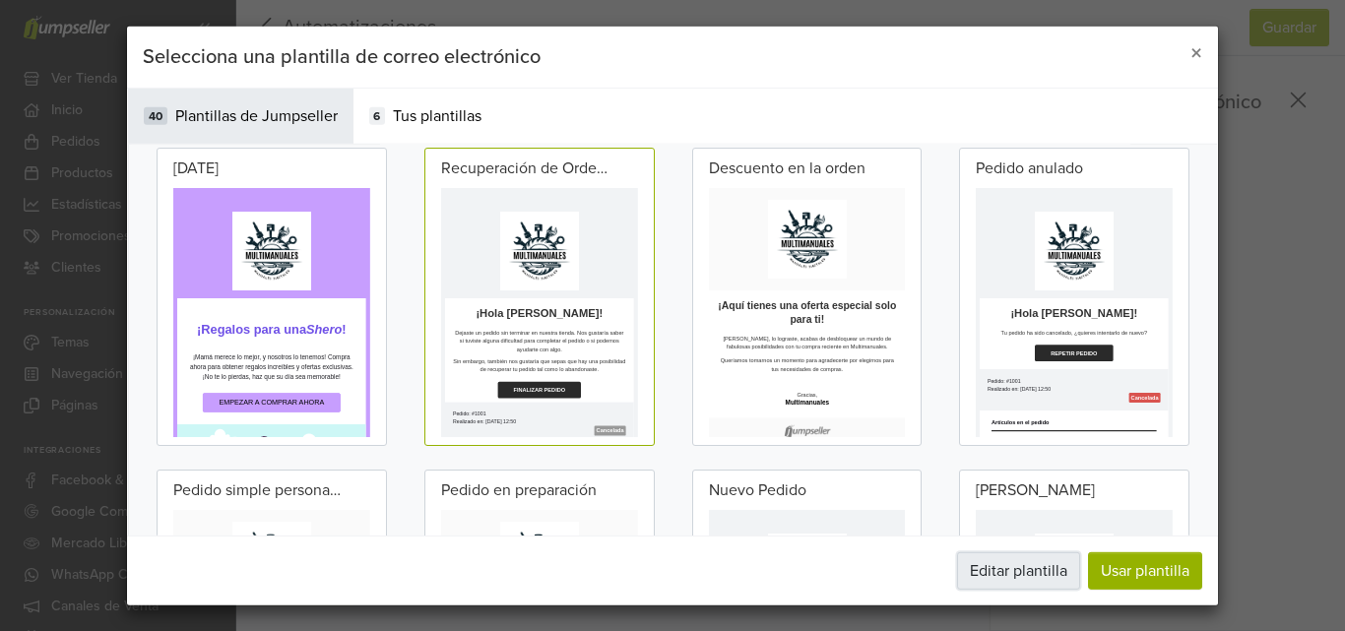
click at [1047, 560] on button "Editar plantilla" at bounding box center [1018, 570] width 123 height 37
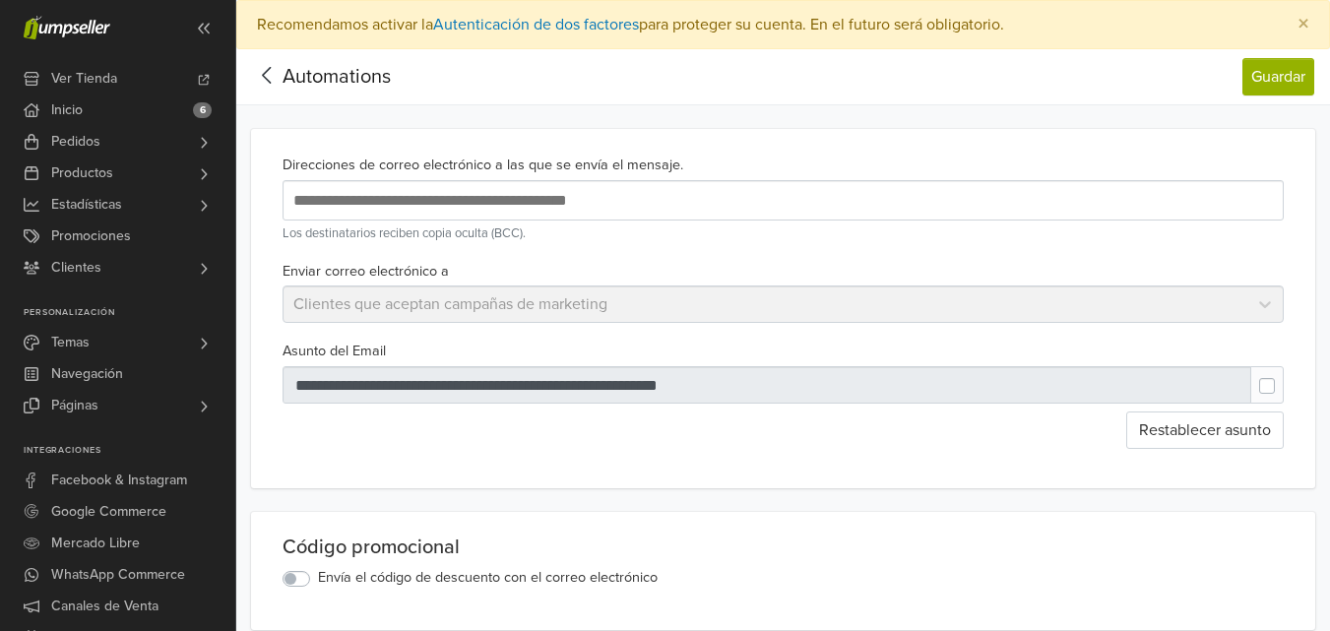
click at [273, 72] on icon at bounding box center [267, 75] width 31 height 25
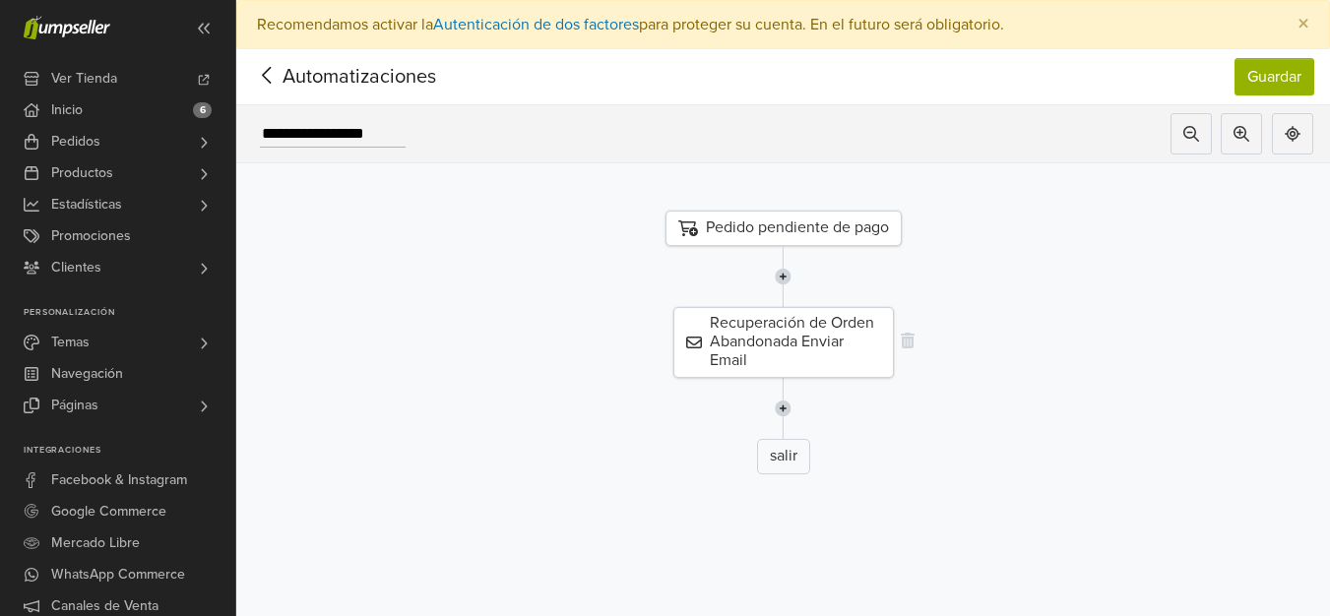
click at [800, 333] on div "Recuperación de Orden Abandonada Enviar Email" at bounding box center [783, 342] width 220 height 71
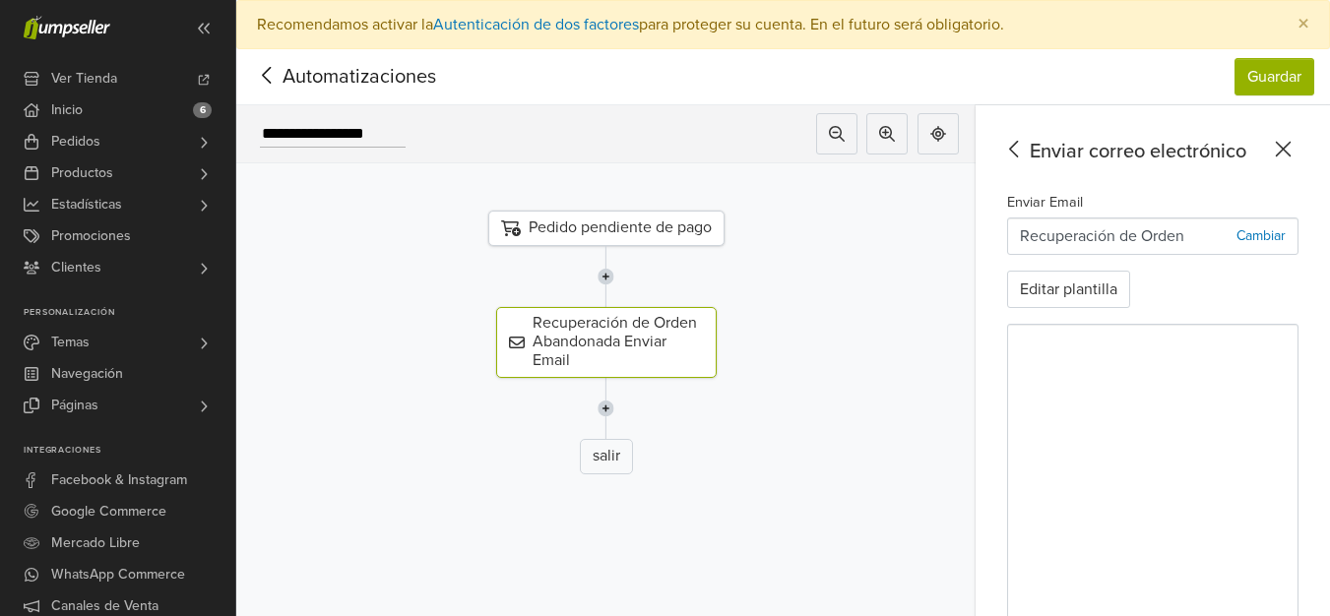
click at [1298, 150] on icon at bounding box center [1283, 149] width 31 height 25
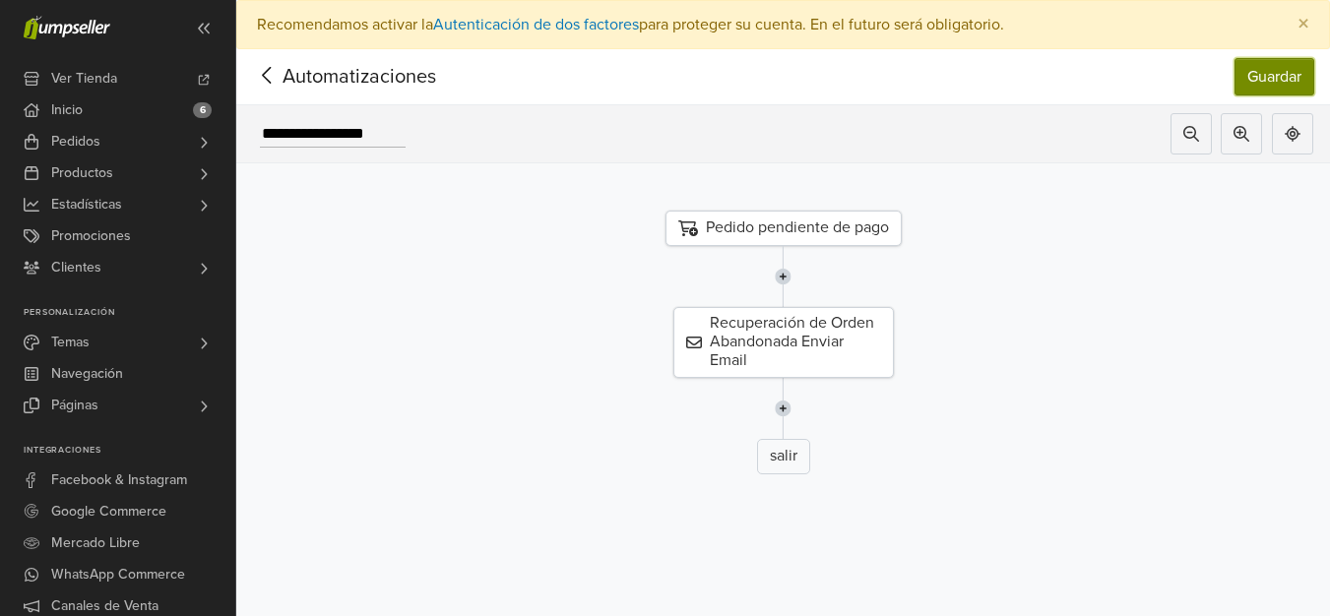
click at [1280, 85] on button "Guardar" at bounding box center [1274, 76] width 80 height 37
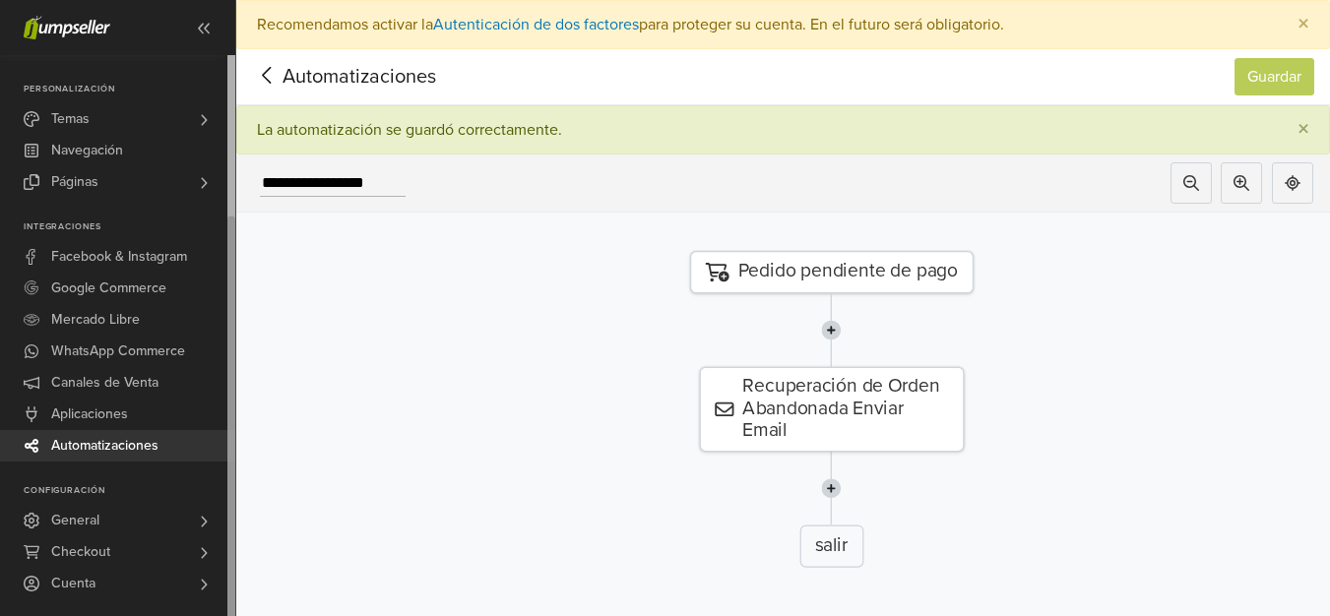
click at [107, 443] on span "Automatizaciones" at bounding box center [104, 445] width 107 height 31
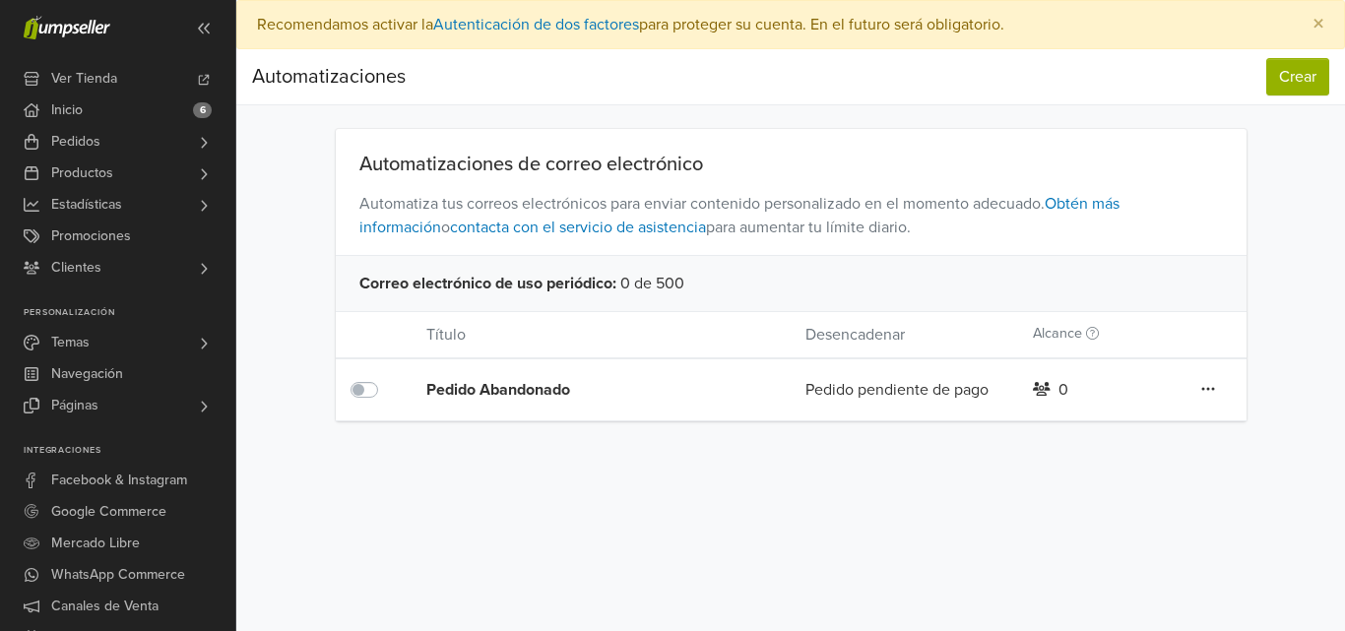
click at [1128, 456] on div "Preferencias Suscripción Salir × Recomendamos activar la Autenticación de dos f…" at bounding box center [790, 315] width 1108 height 631
click at [1210, 390] on icon at bounding box center [1208, 389] width 14 height 16
drag, startPoint x: 845, startPoint y: 503, endPoint x: 684, endPoint y: 477, distance: 162.5
click at [844, 503] on div "Preferencias Suscripción Salir × Recomendamos activar la Autenticación de dos f…" at bounding box center [790, 315] width 1108 height 631
click at [504, 382] on div "Pedido Abandonado" at bounding box center [577, 390] width 303 height 24
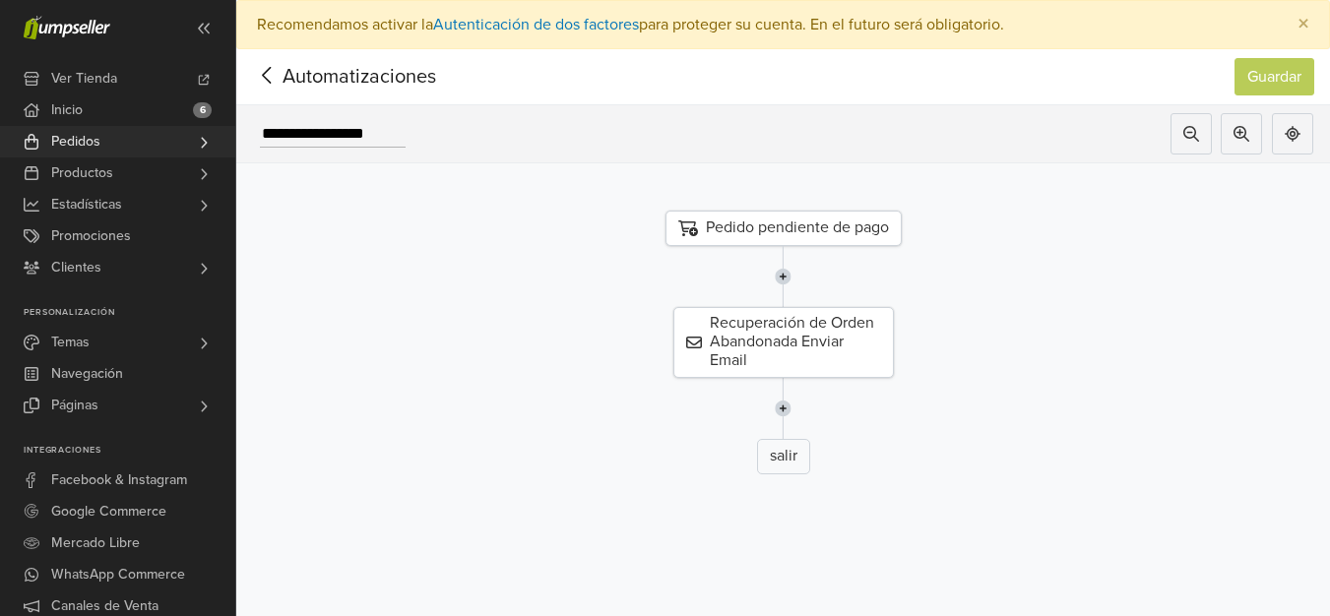
click at [84, 136] on span "Pedidos" at bounding box center [75, 141] width 49 height 31
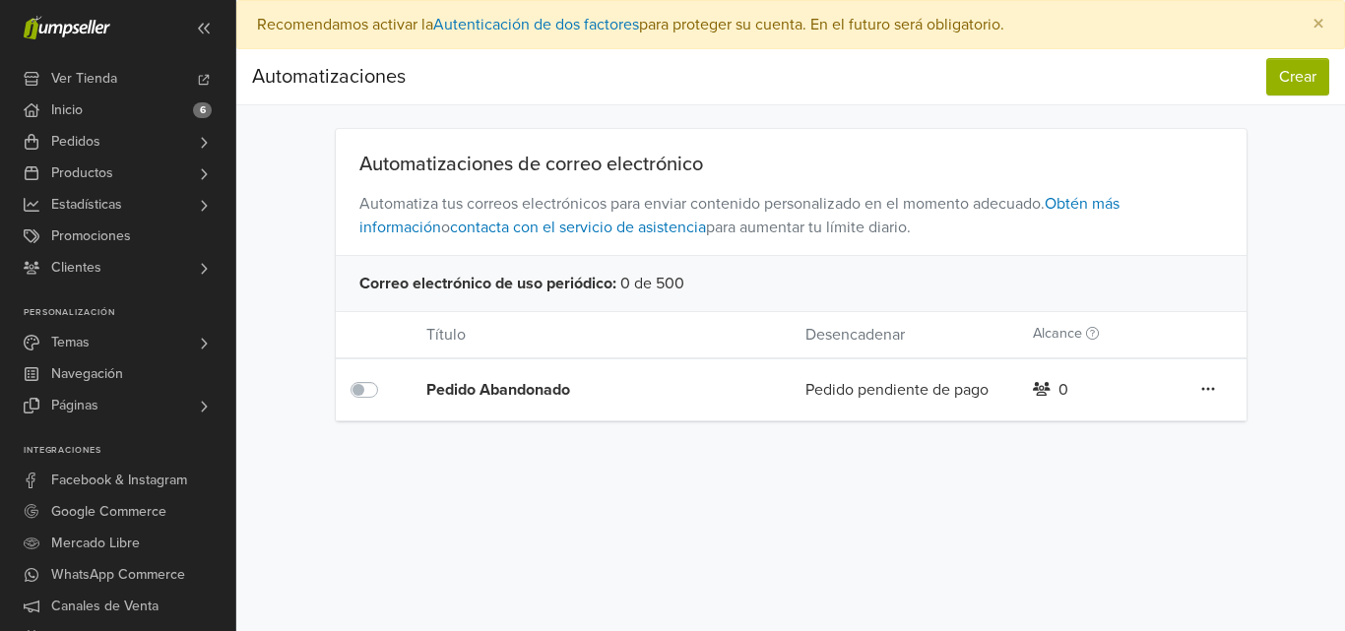
click at [541, 384] on div "Pedido Abandonado" at bounding box center [577, 390] width 303 height 24
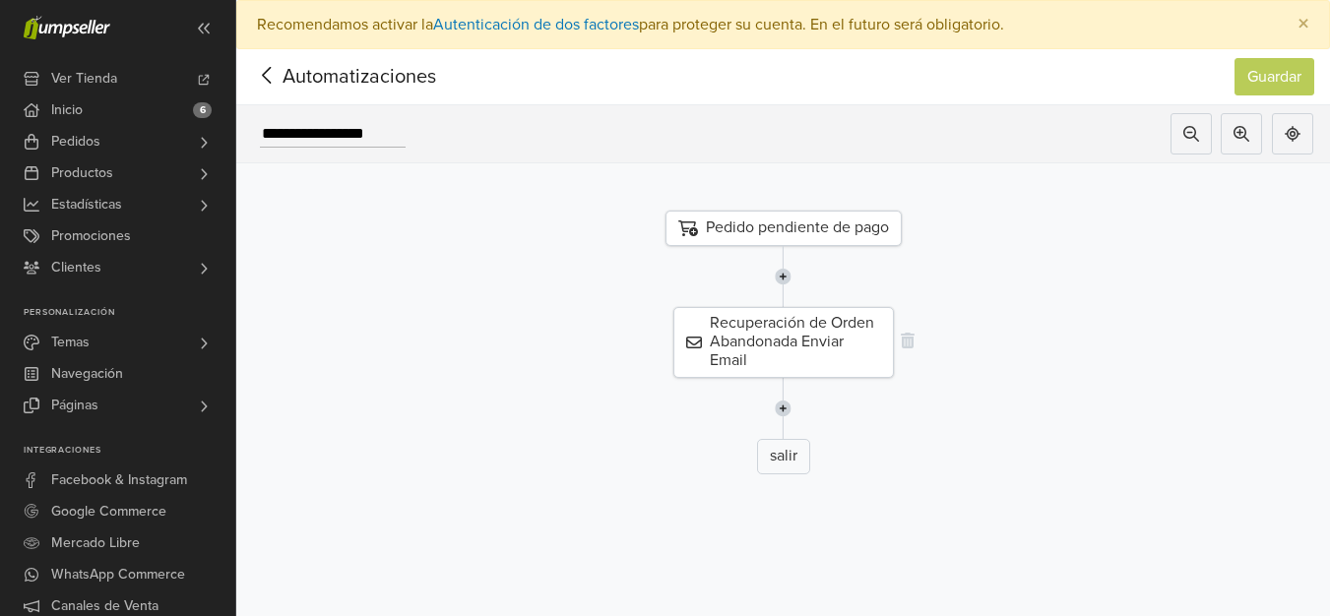
click at [799, 346] on div "Recuperación de Orden Abandonada Enviar Email" at bounding box center [783, 342] width 220 height 71
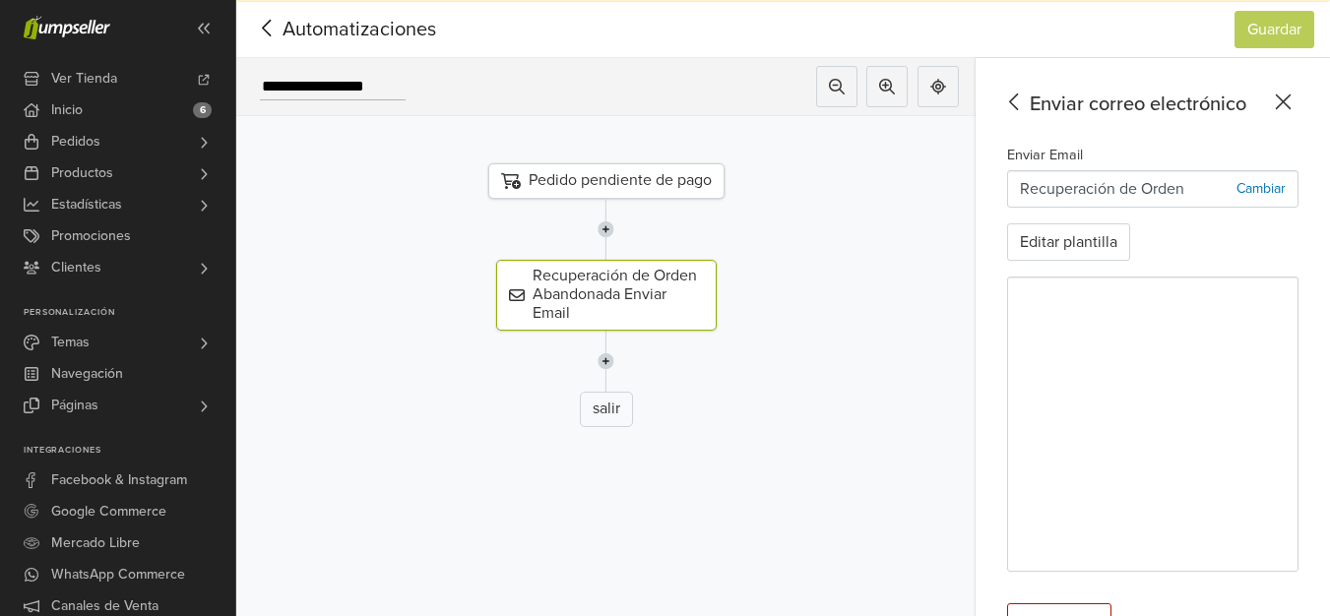
scroll to position [72, 0]
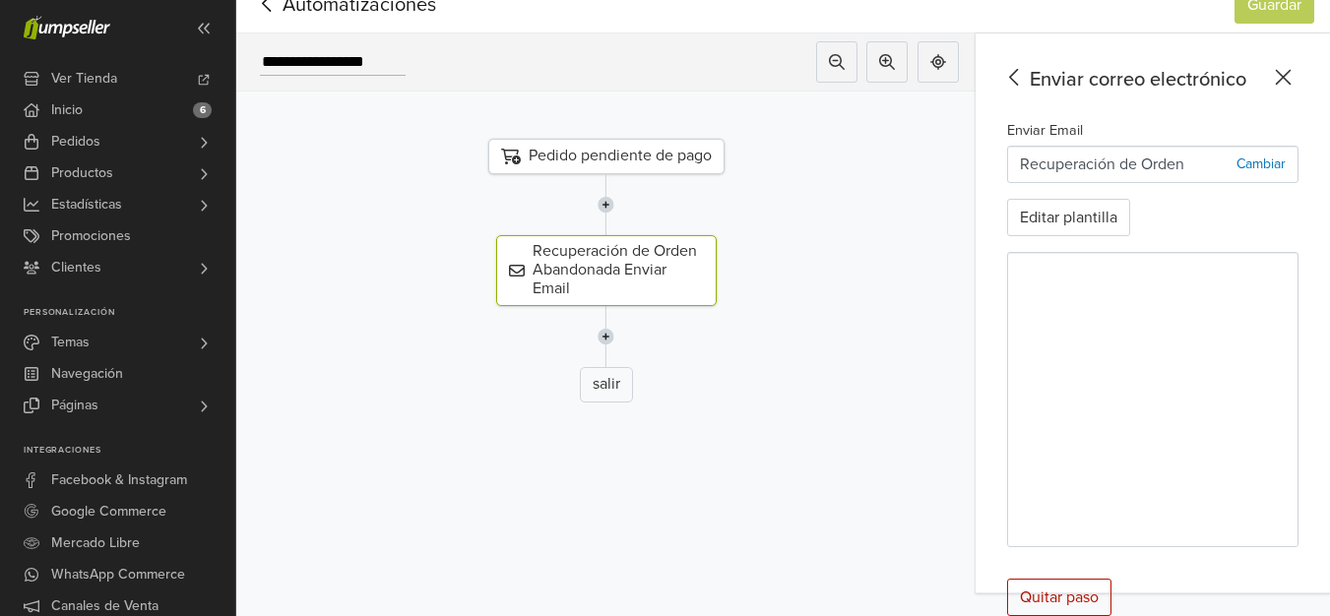
click at [1281, 163] on p "Cambiar" at bounding box center [1260, 164] width 49 height 21
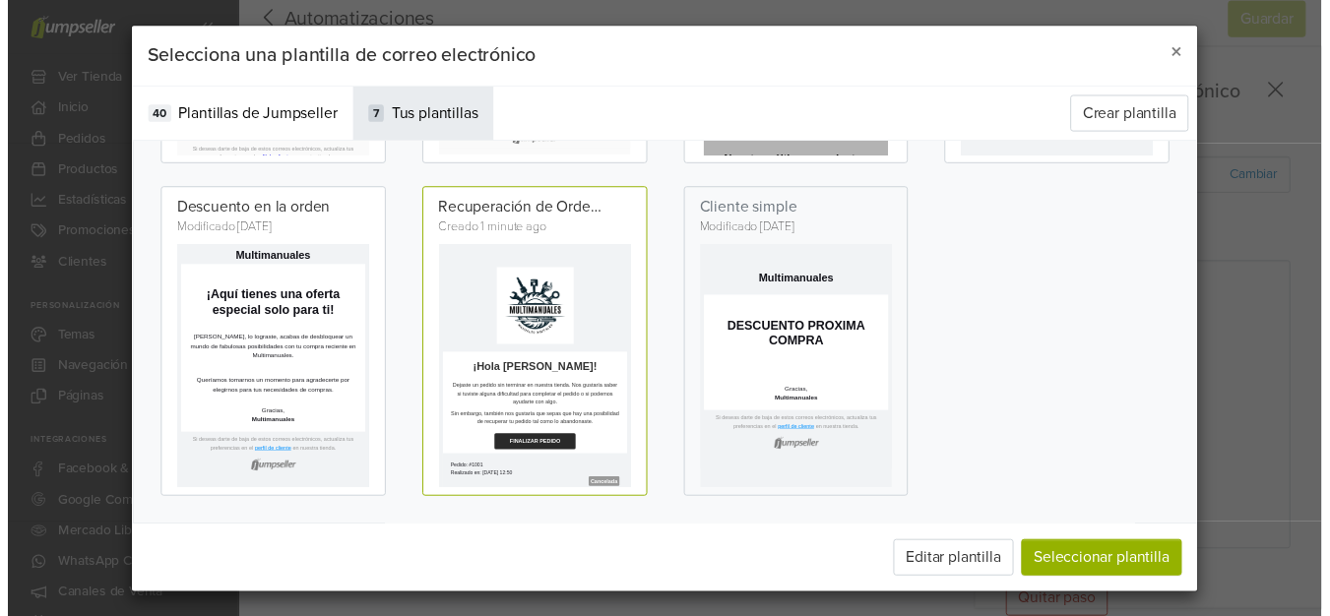
scroll to position [0, 0]
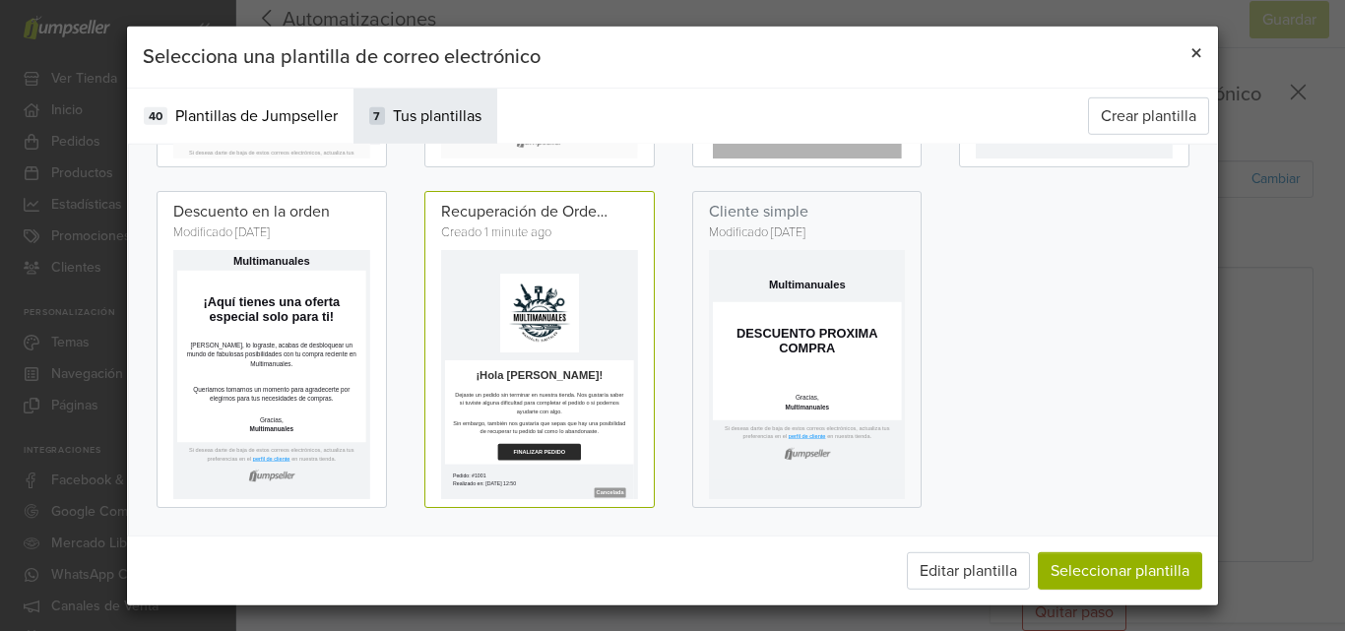
click at [1195, 51] on span "×" at bounding box center [1196, 52] width 12 height 29
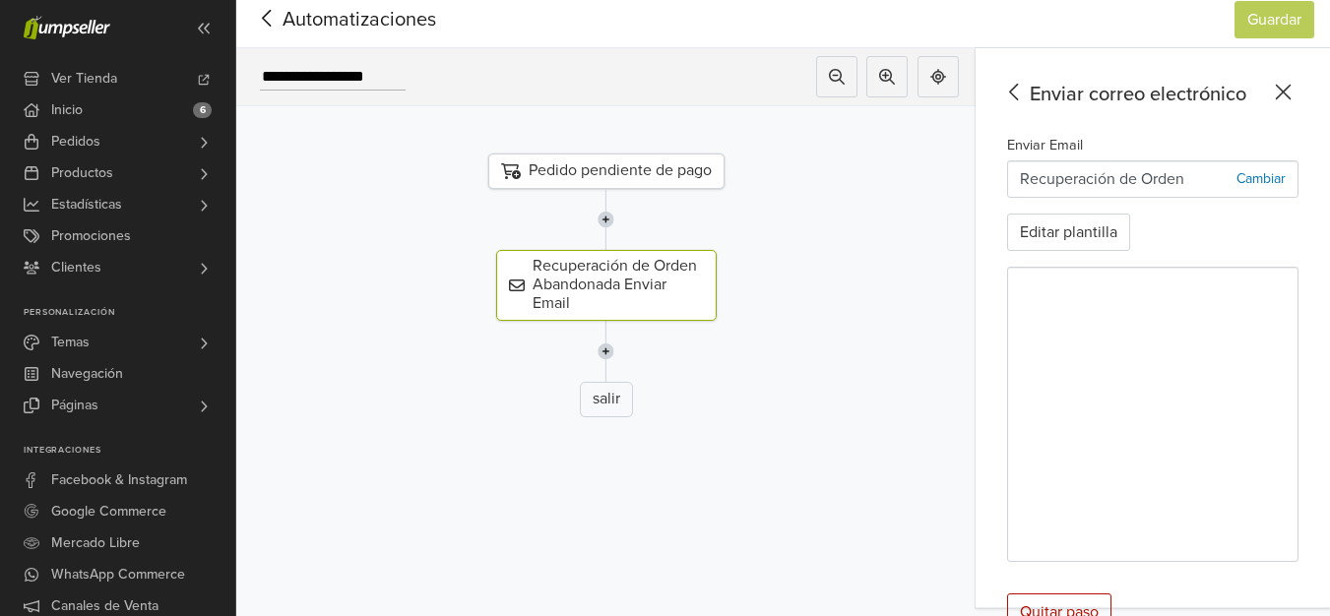
scroll to position [72, 0]
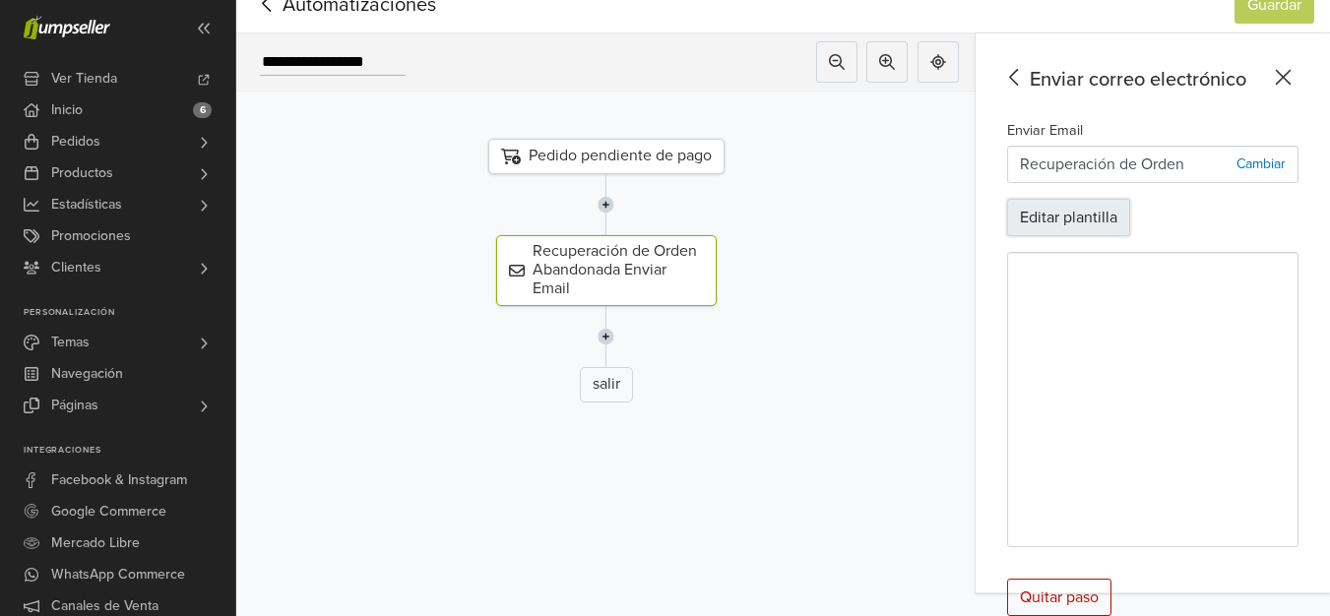
click at [1092, 223] on button "Editar plantilla" at bounding box center [1068, 217] width 123 height 37
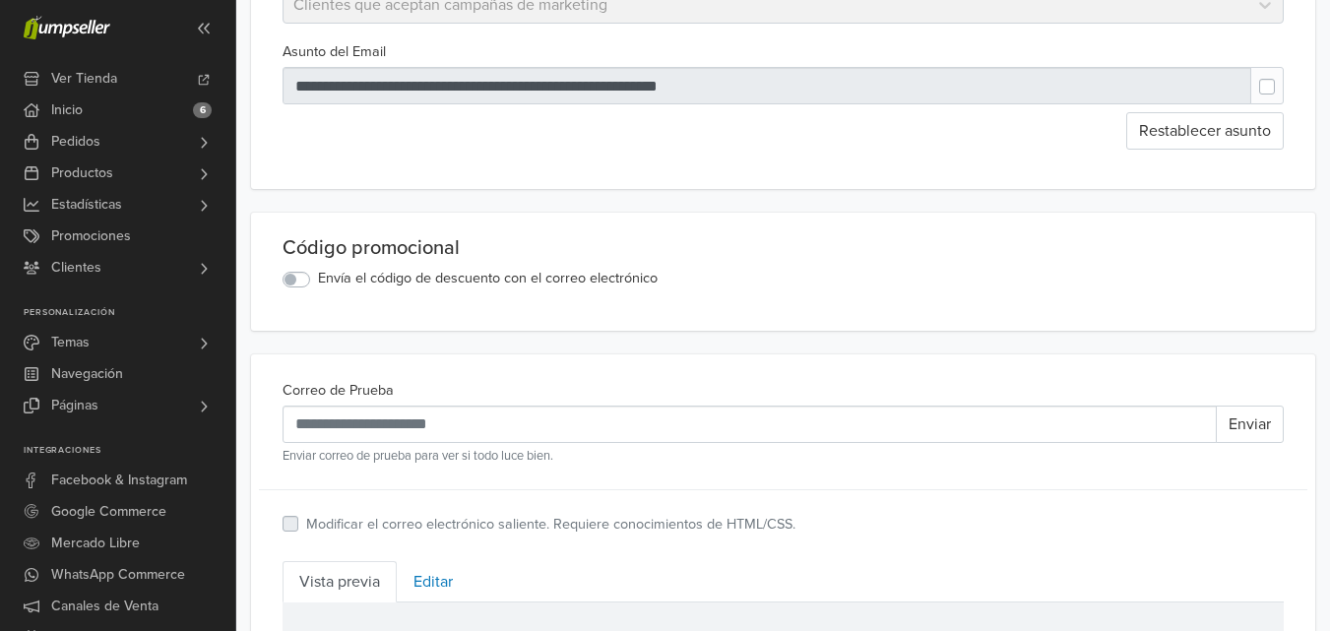
scroll to position [394, 0]
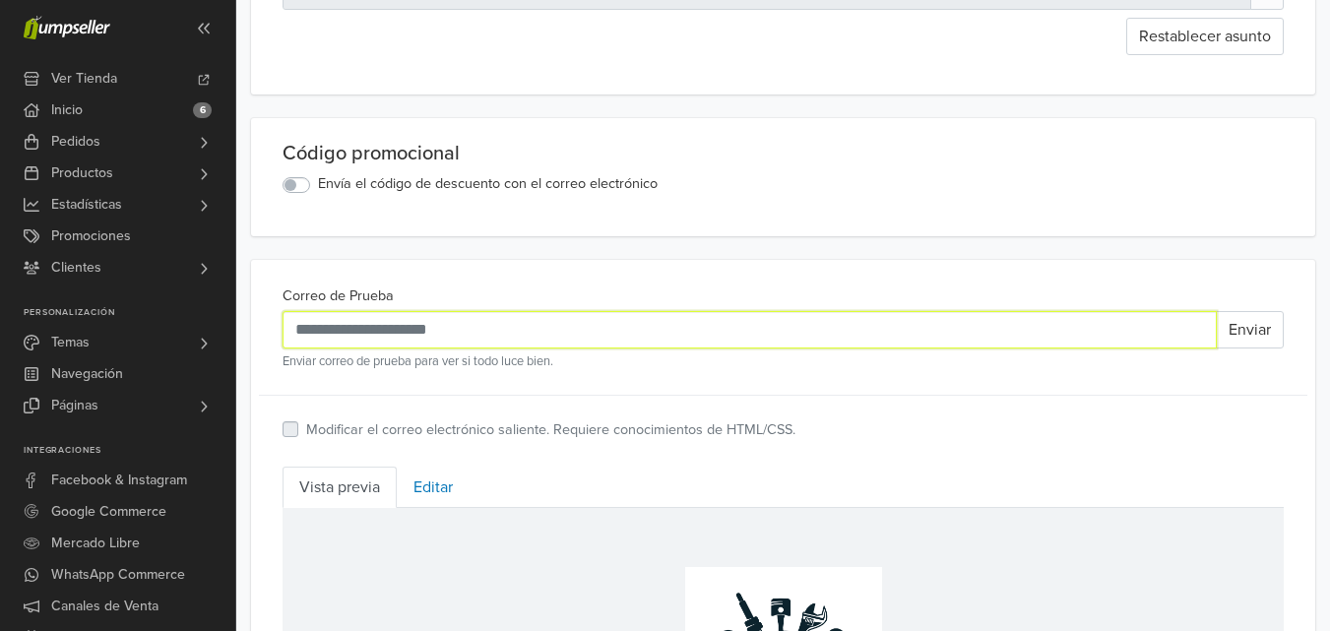
click at [534, 340] on input "Correo de Prueba" at bounding box center [749, 329] width 934 height 37
type input "**********"
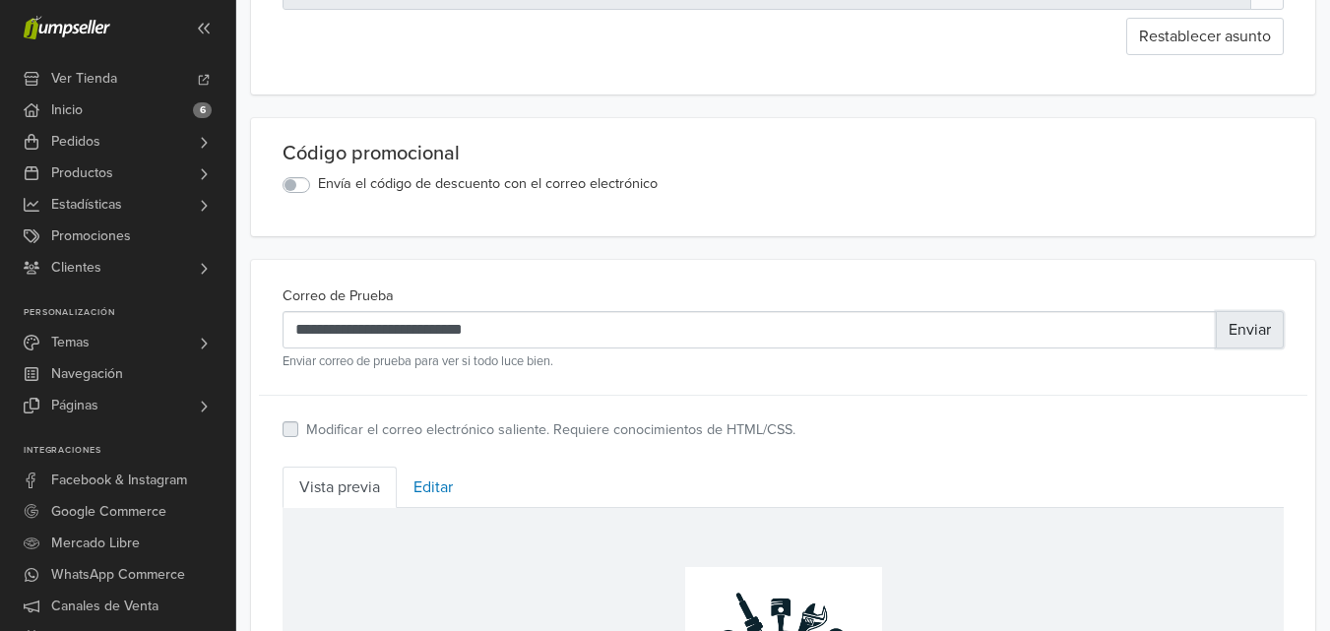
click at [1258, 342] on button "Enviar" at bounding box center [1250, 329] width 68 height 37
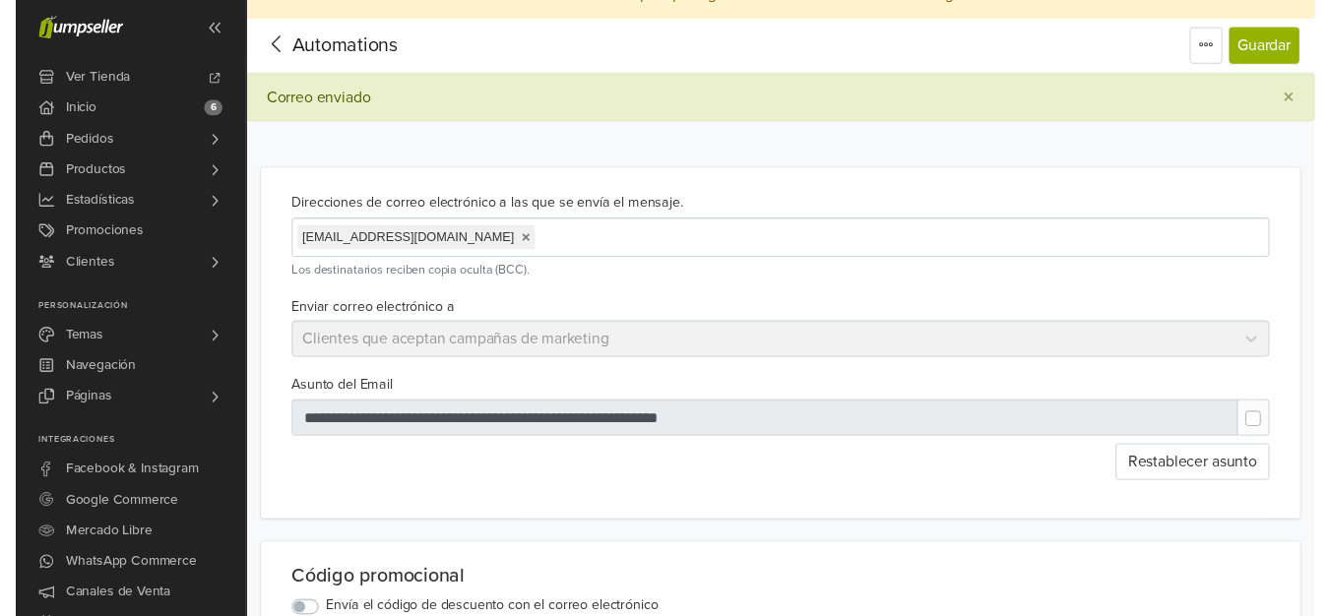
scroll to position [0, 0]
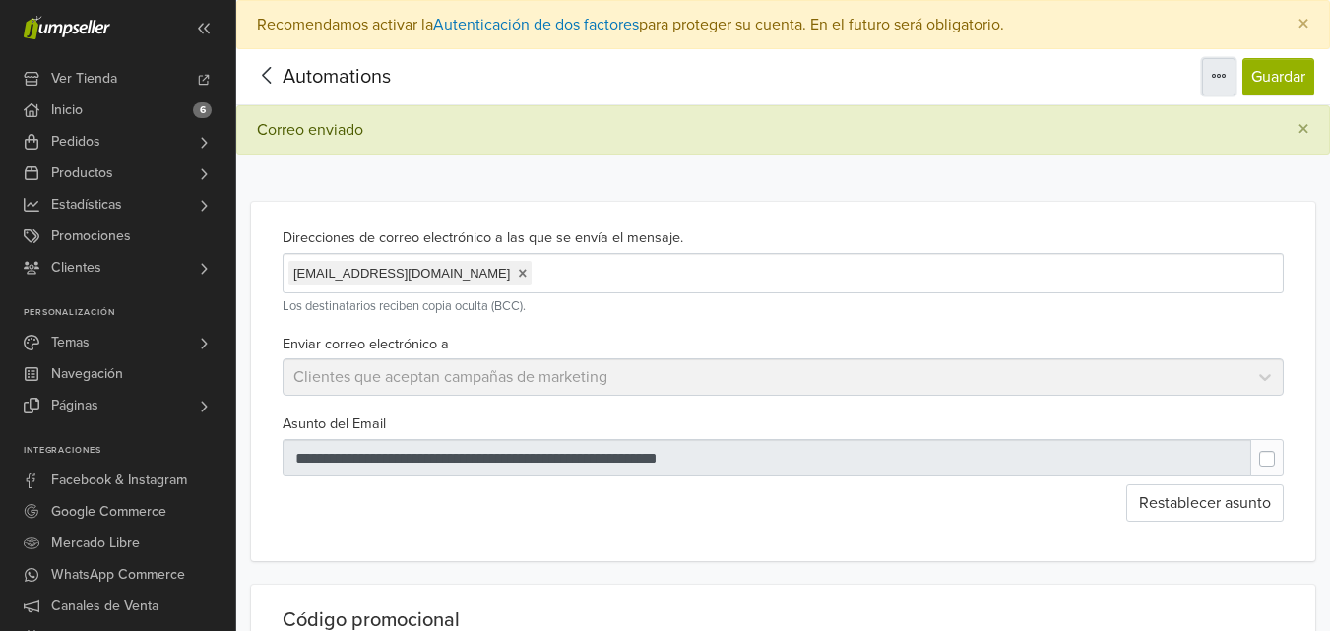
click at [1227, 79] on button "button" at bounding box center [1218, 76] width 33 height 37
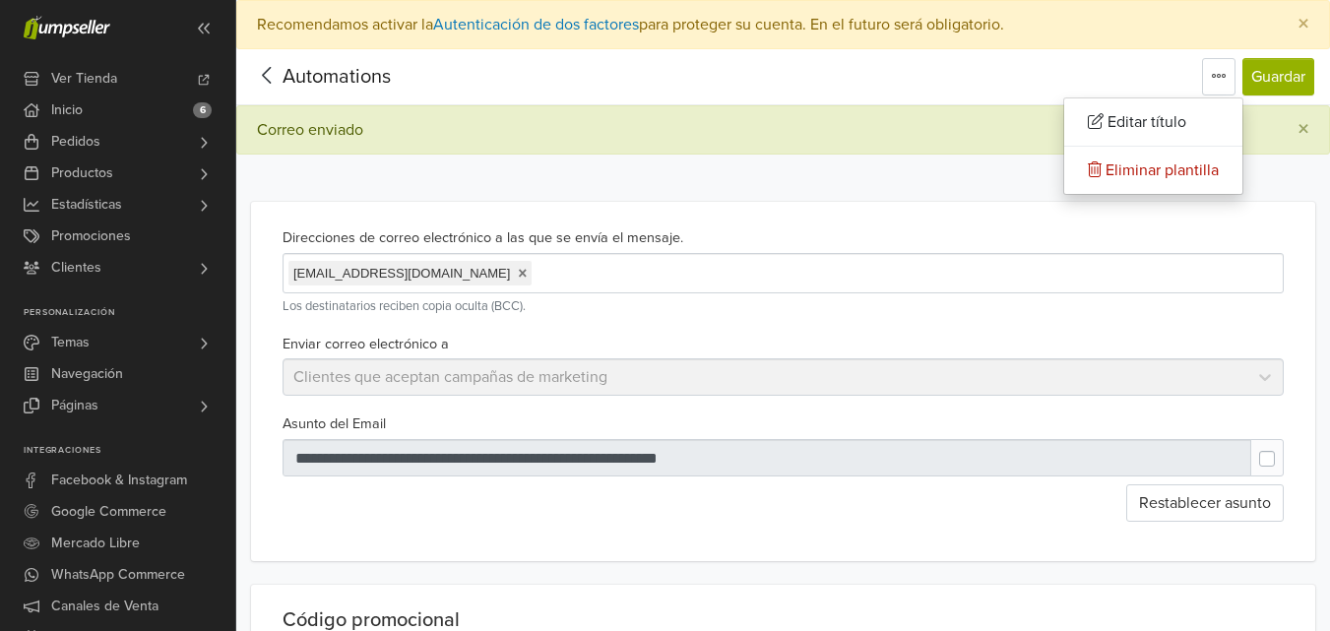
click at [260, 67] on icon at bounding box center [267, 75] width 31 height 25
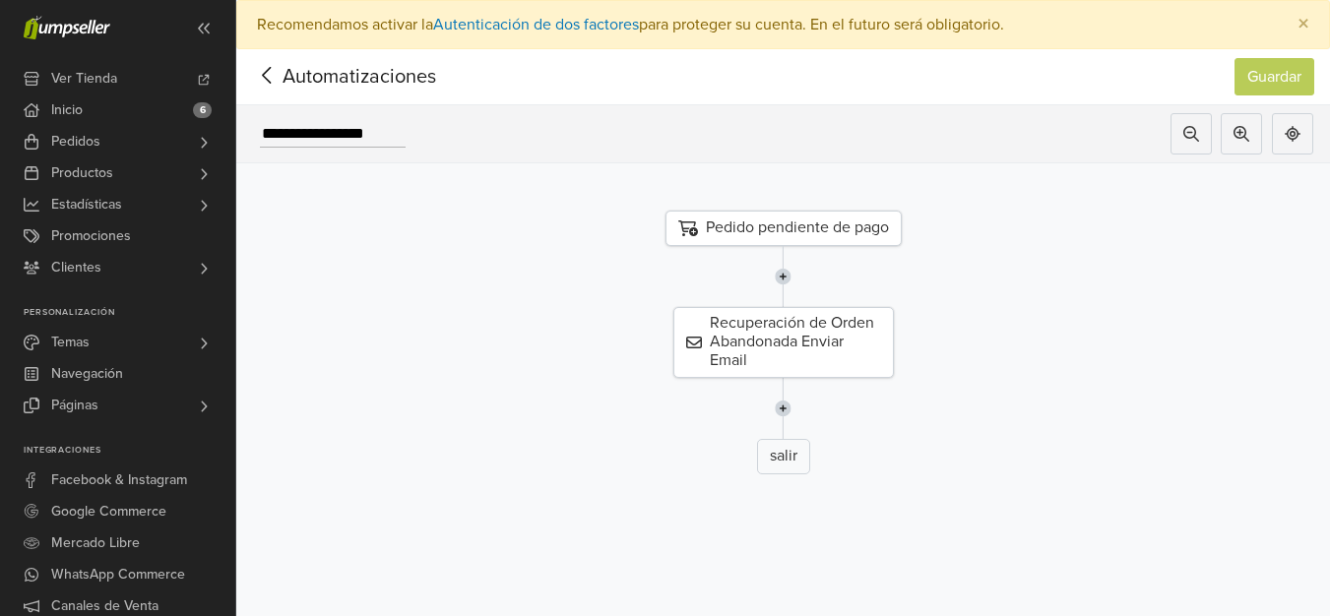
click at [791, 407] on img at bounding box center [783, 408] width 17 height 61
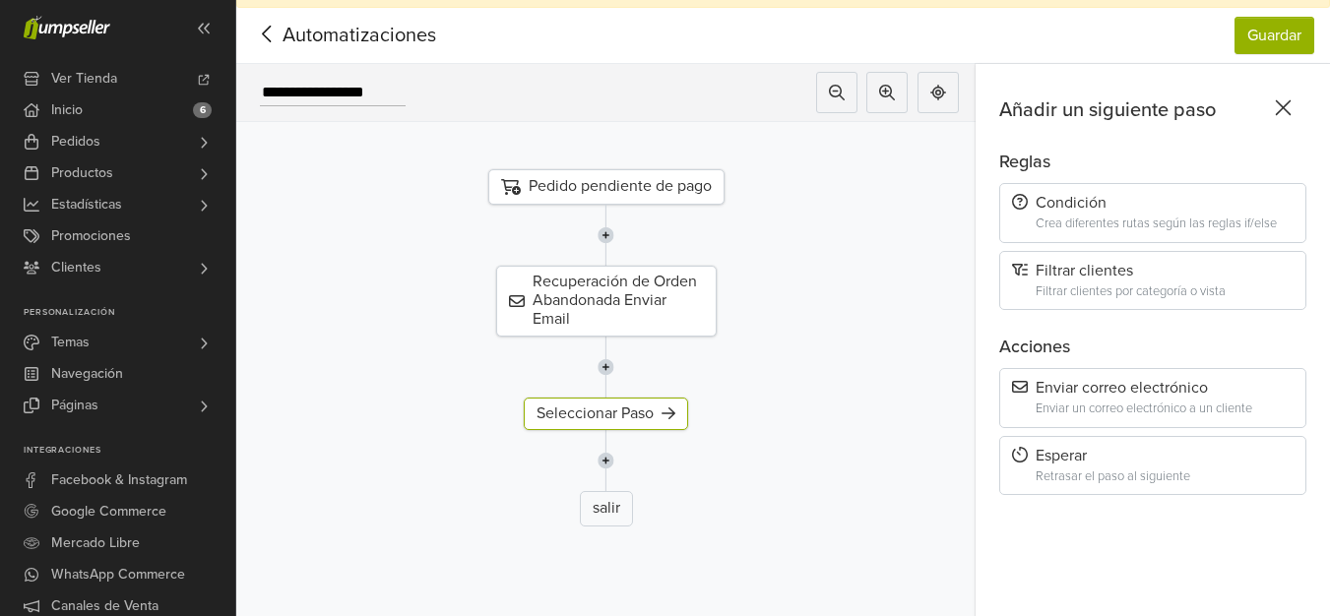
scroll to position [64, 0]
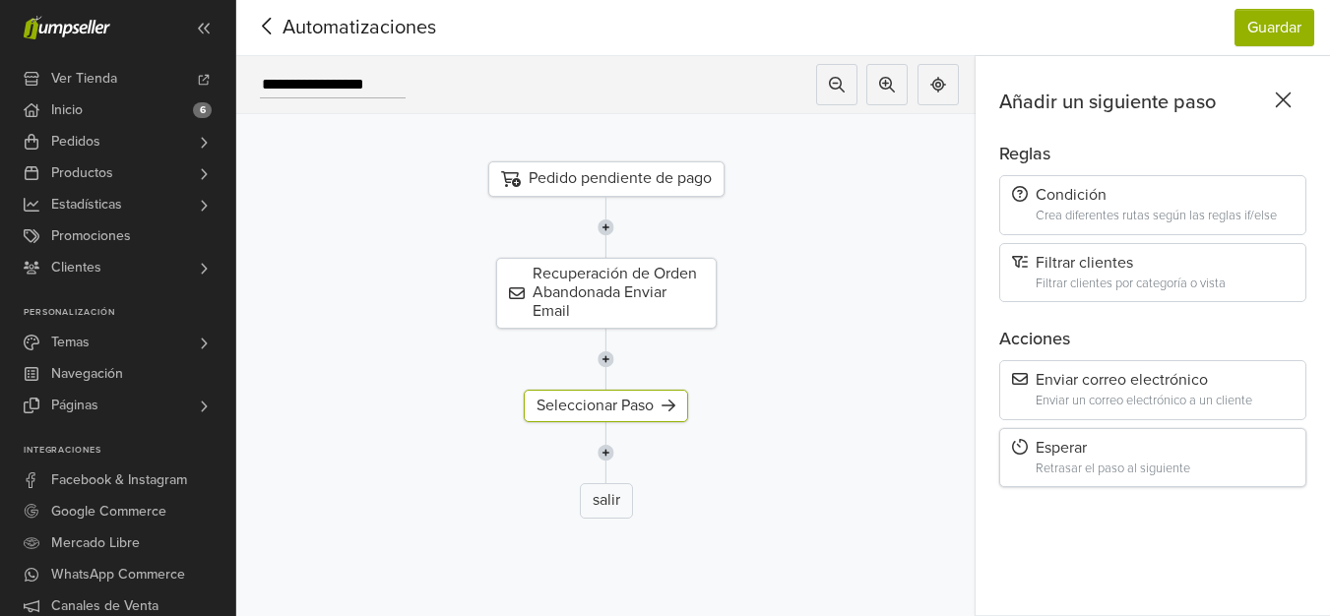
click at [1117, 440] on div "Esperar" at bounding box center [1153, 448] width 282 height 19
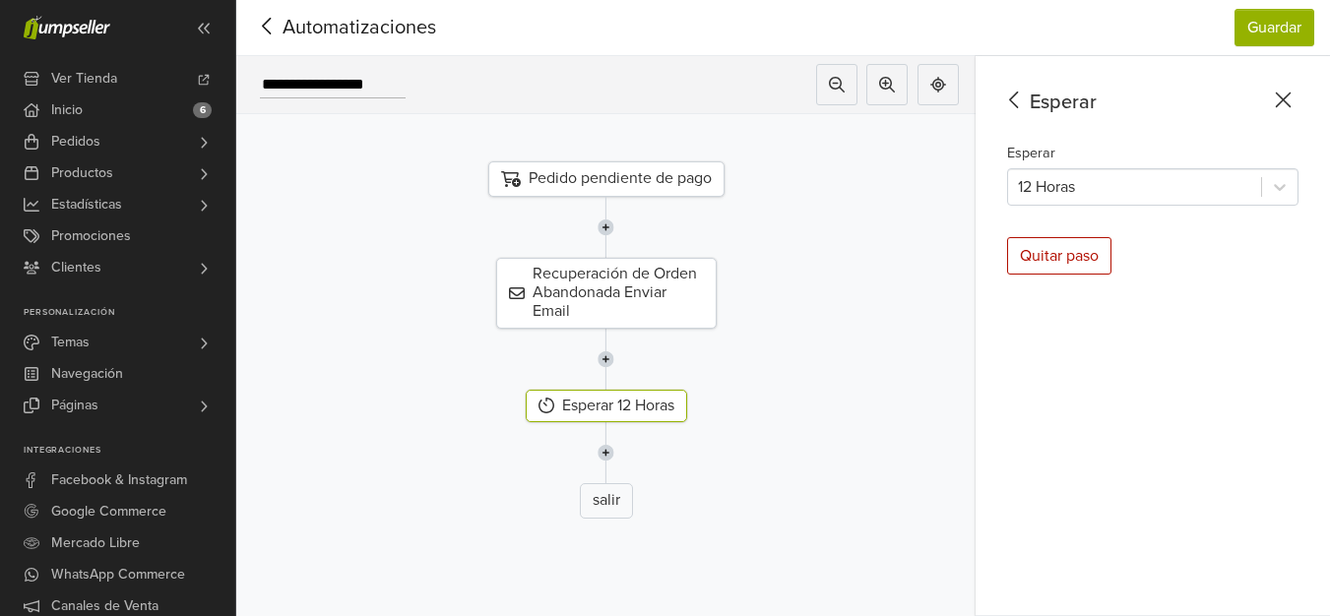
click at [751, 390] on div "Esperar 12 Horas" at bounding box center [605, 406] width 769 height 32
click at [703, 396] on icon at bounding box center [701, 404] width 14 height 16
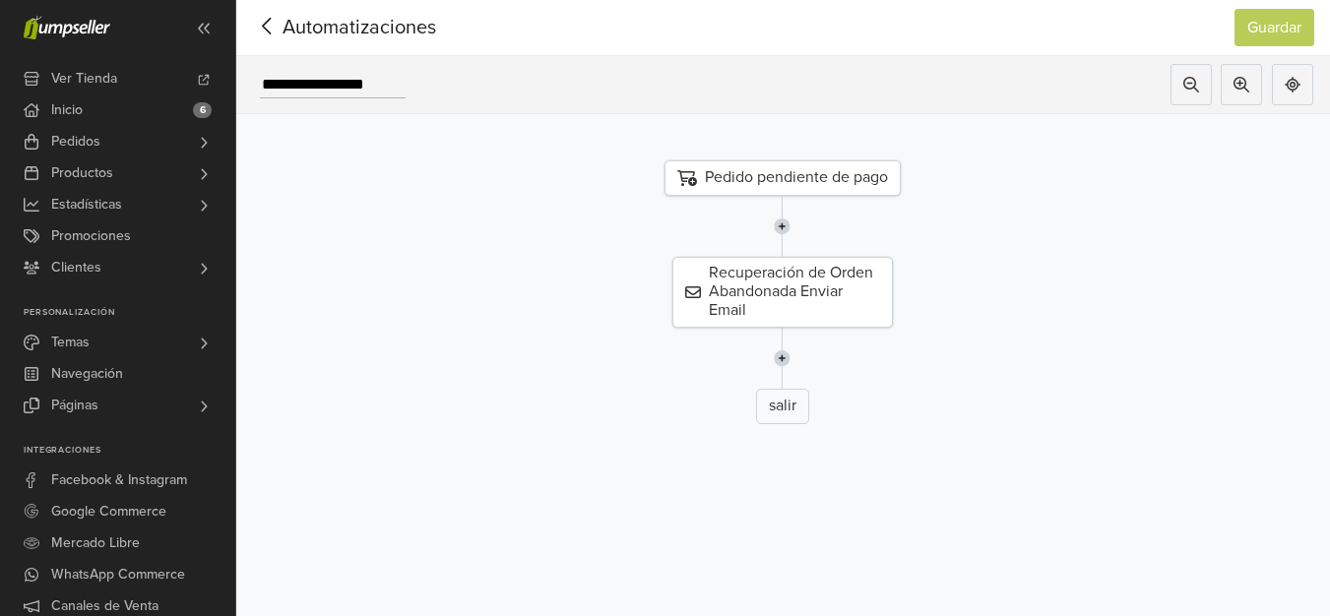
click at [788, 212] on img at bounding box center [782, 226] width 17 height 61
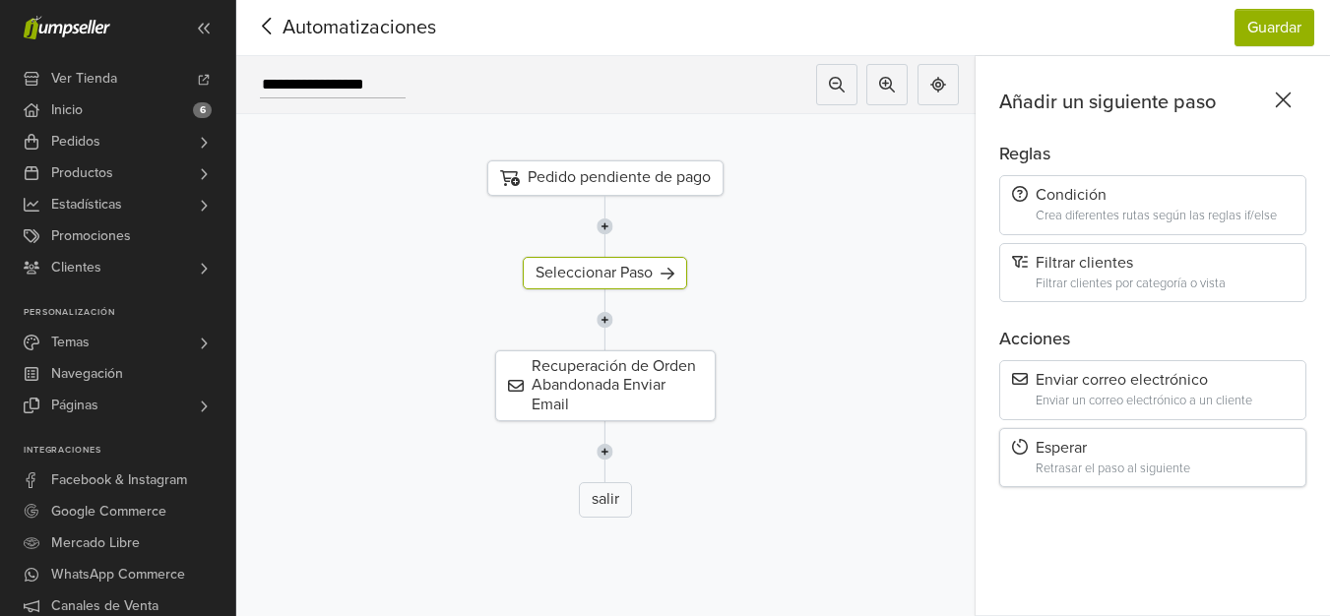
click at [1095, 439] on div "Esperar" at bounding box center [1153, 448] width 282 height 19
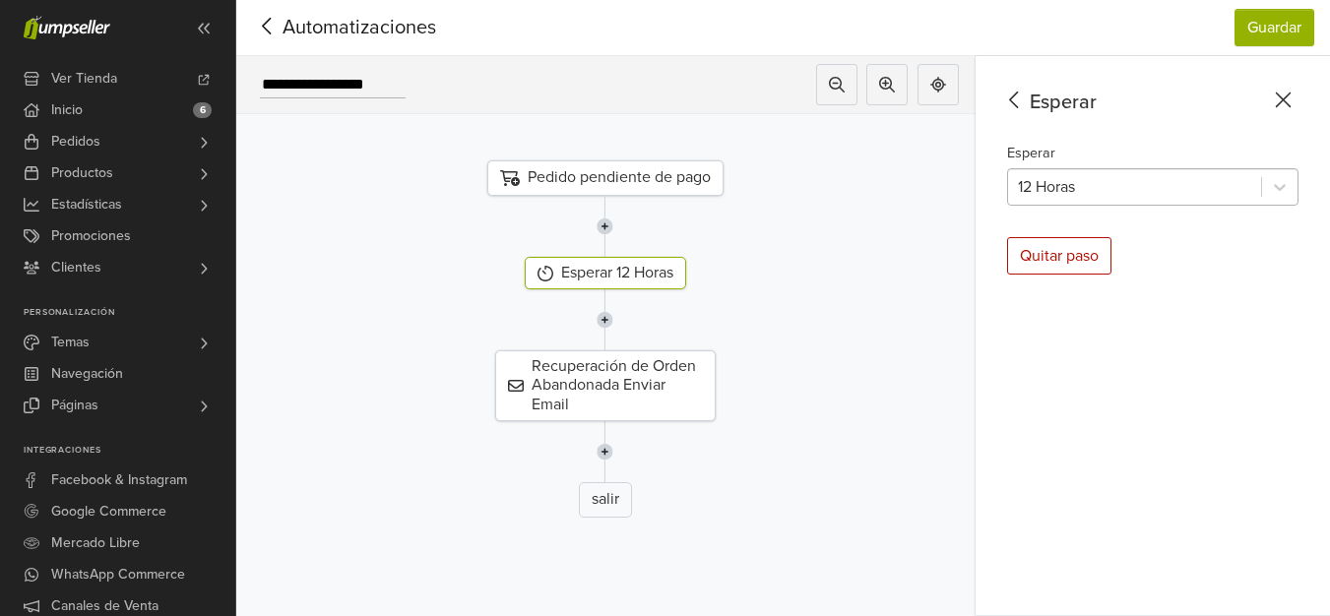
click at [1188, 173] on div at bounding box center [1134, 187] width 233 height 28
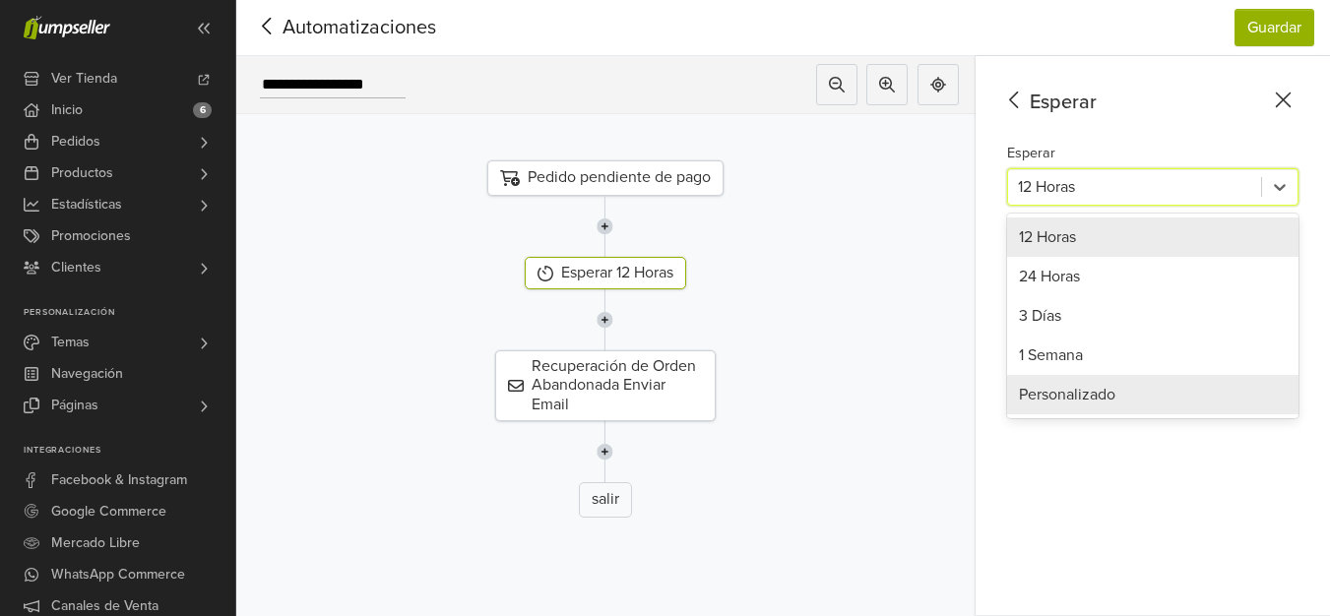
click at [1090, 378] on div "Personalizado" at bounding box center [1152, 394] width 291 height 39
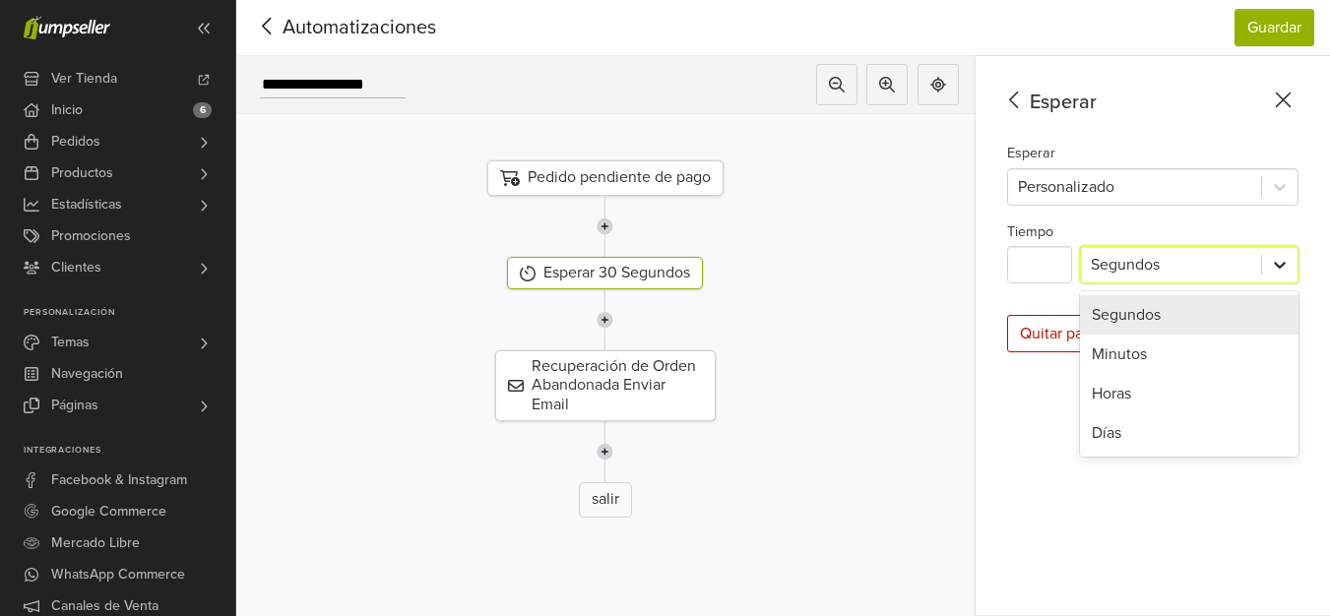
click at [1289, 255] on icon at bounding box center [1280, 265] width 20 height 20
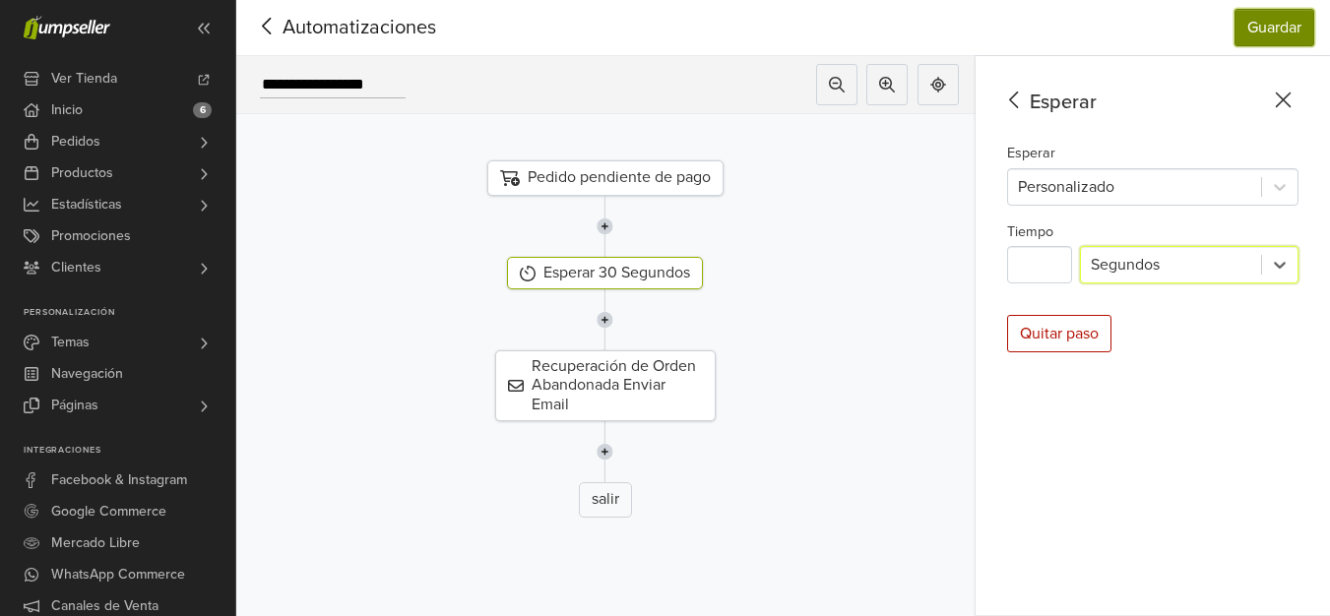
click at [1295, 24] on button "Guardar" at bounding box center [1274, 27] width 80 height 37
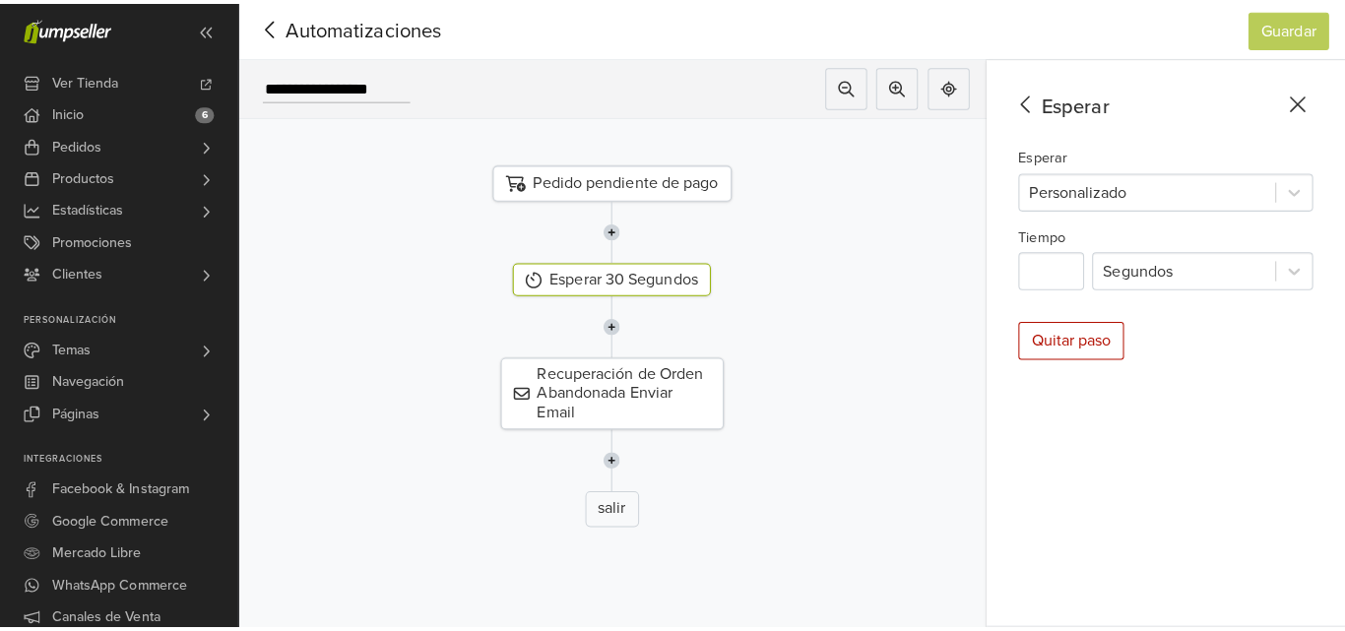
scroll to position [0, 0]
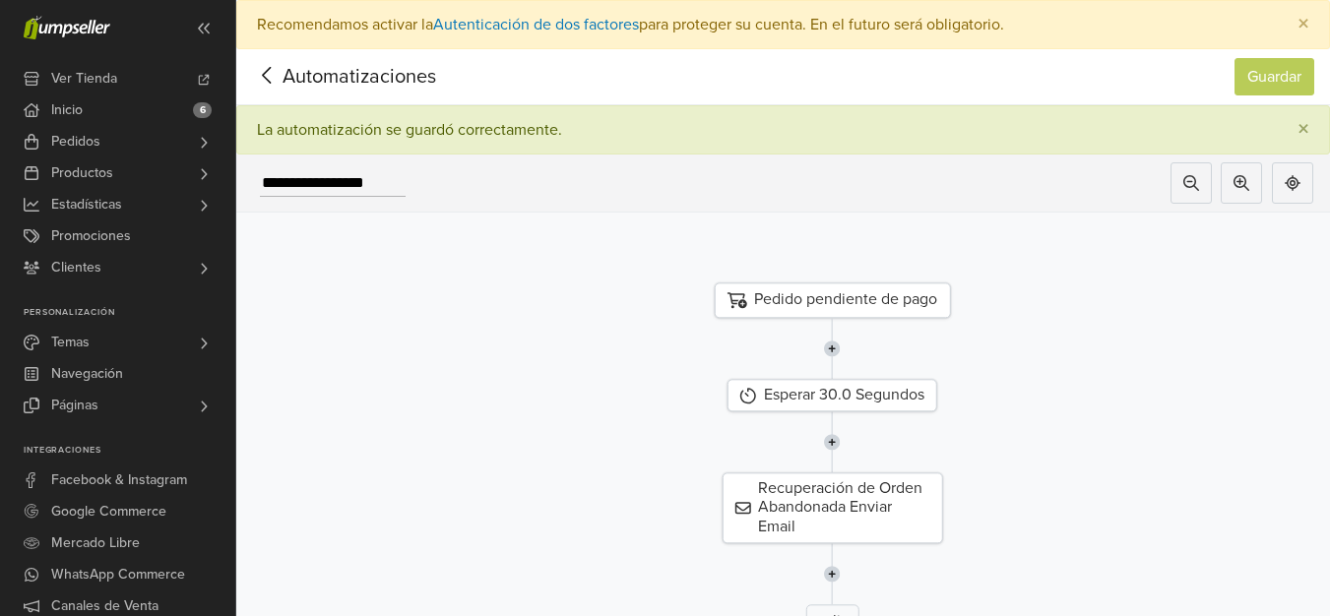
click at [259, 68] on icon at bounding box center [267, 75] width 31 height 25
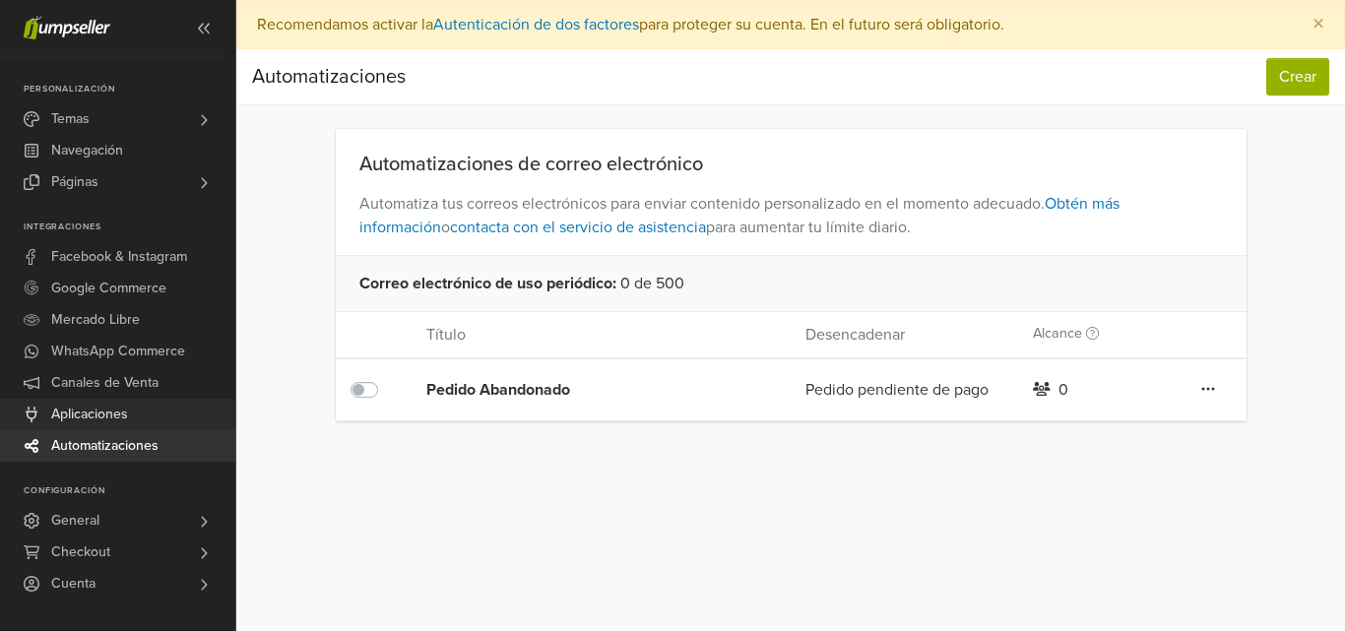
click at [105, 420] on span "Aplicaciones" at bounding box center [89, 414] width 77 height 31
